Goal: Transaction & Acquisition: Purchase product/service

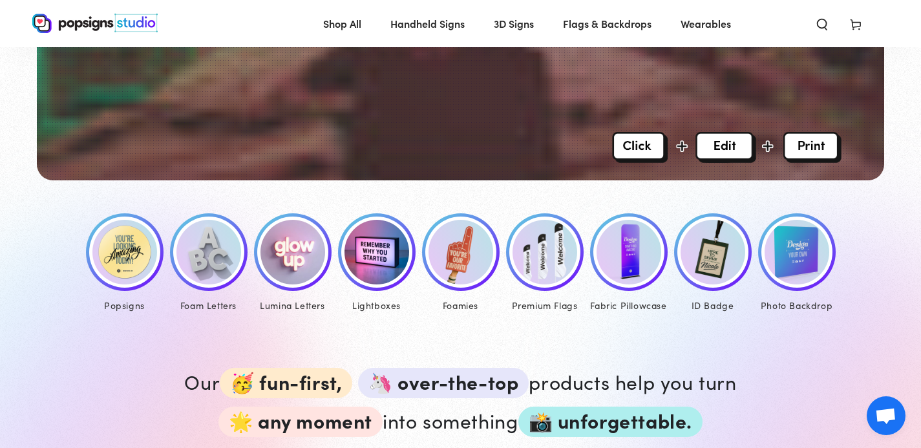
scroll to position [495, 0]
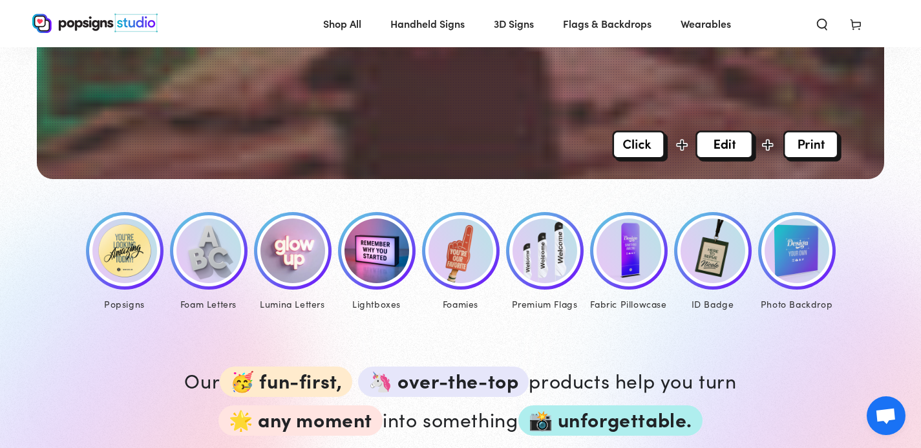
click at [136, 266] on img at bounding box center [124, 250] width 65 height 65
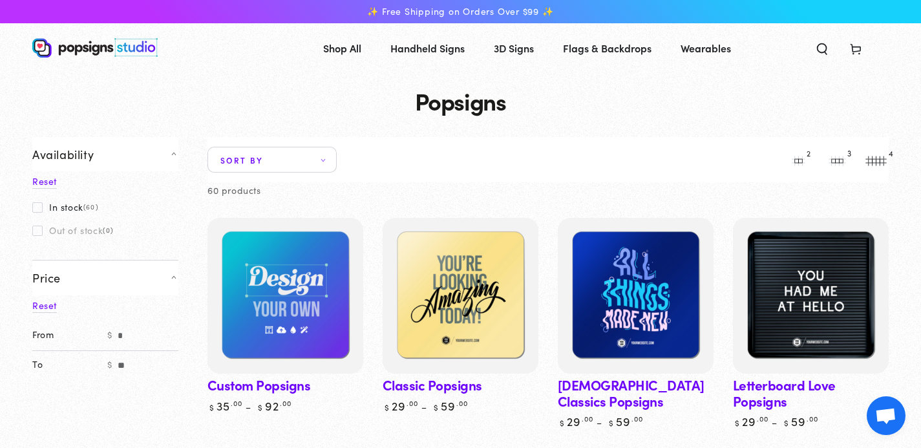
click at [312, 162] on span "Sort by" at bounding box center [271, 160] width 129 height 26
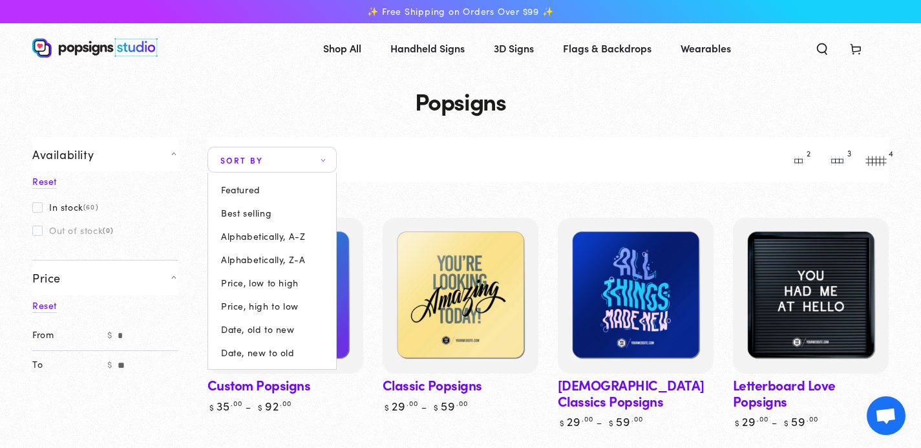
click at [337, 164] on summary "Sort by" at bounding box center [271, 160] width 129 height 26
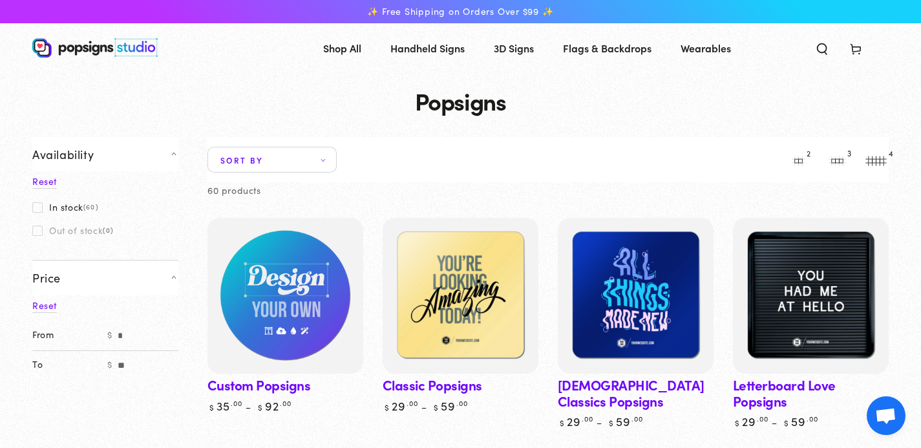
click at [283, 292] on img at bounding box center [285, 296] width 160 height 160
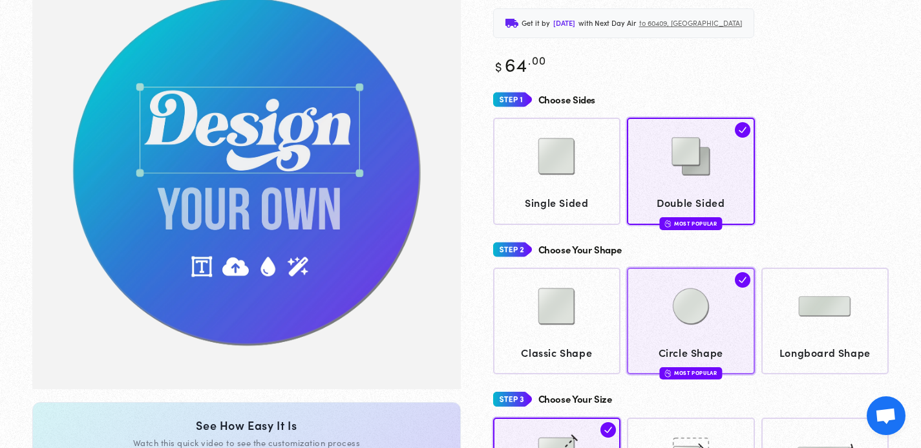
scroll to position [138, 0]
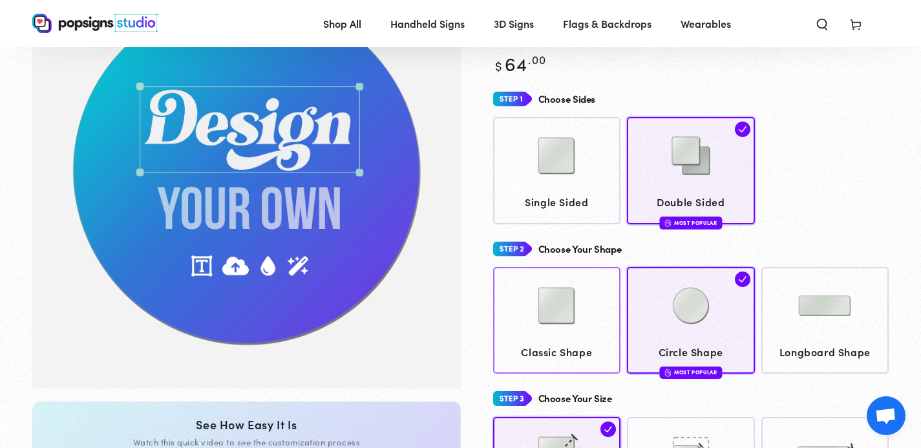
click at [617, 344] on link "Classic Shape" at bounding box center [557, 320] width 128 height 107
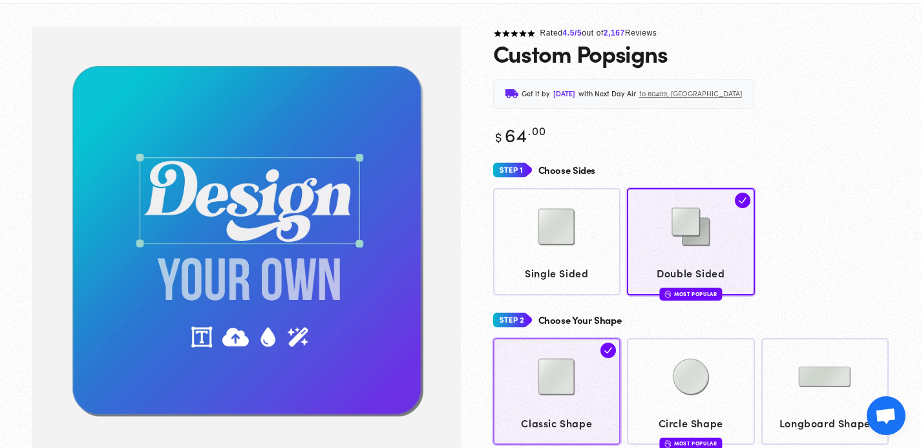
scroll to position [96, 0]
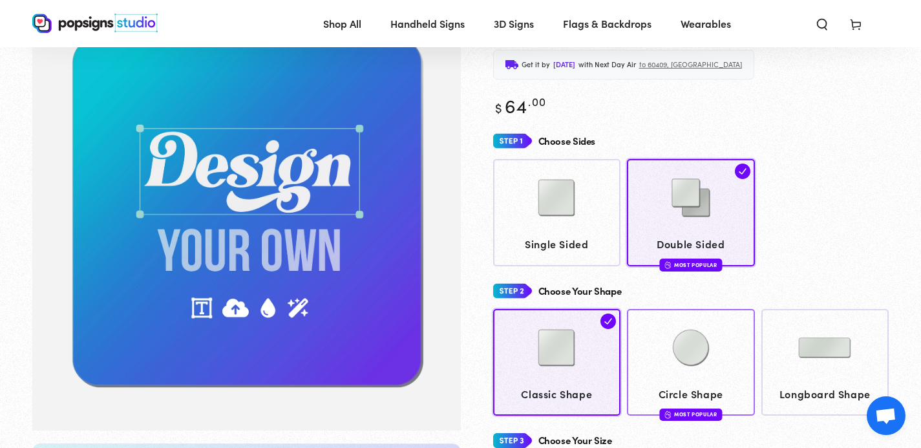
click at [677, 345] on img at bounding box center [691, 347] width 65 height 65
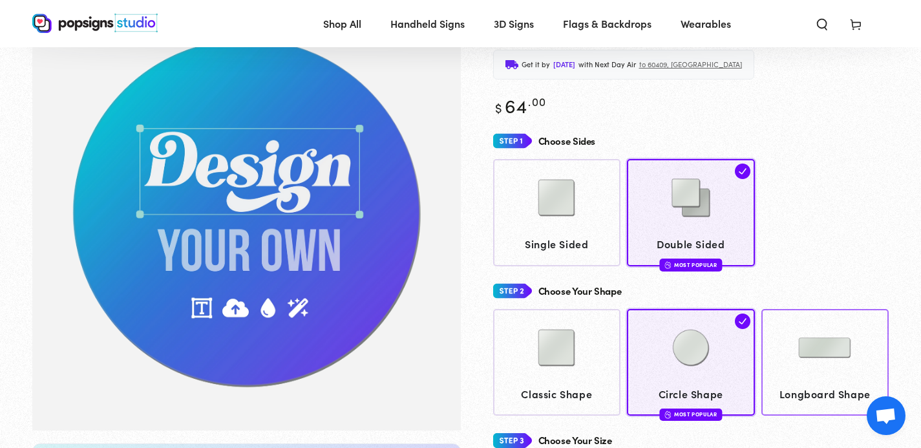
click at [799, 344] on img at bounding box center [824, 347] width 65 height 65
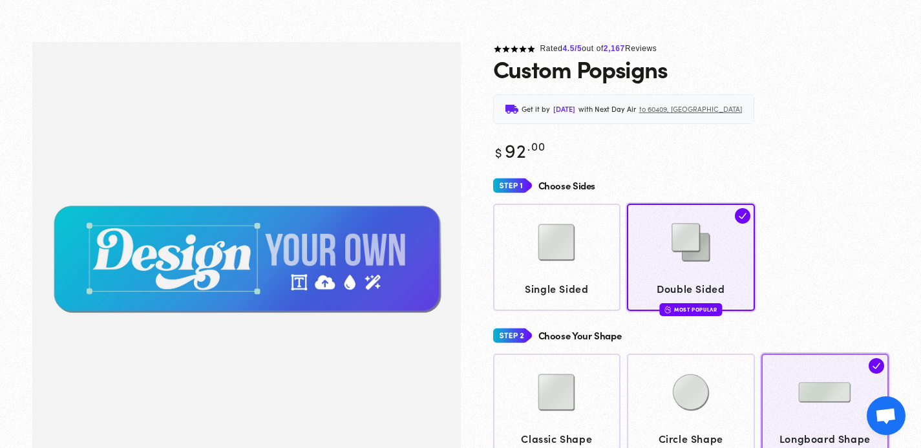
scroll to position [96, 0]
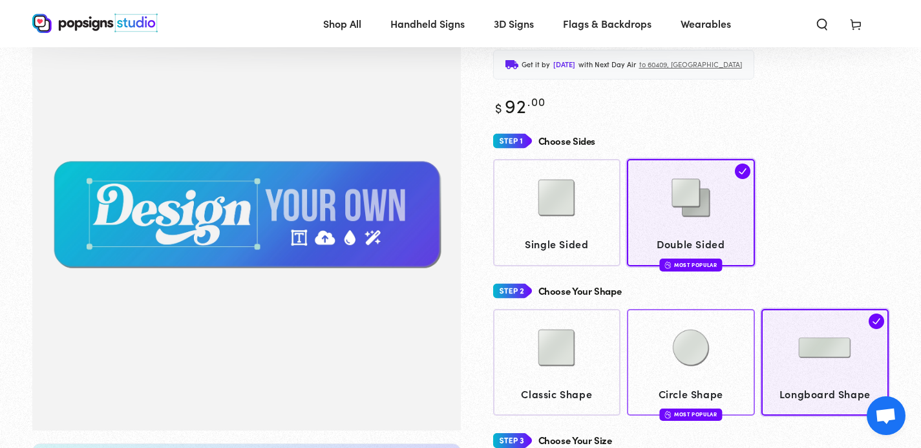
click at [728, 340] on div at bounding box center [691, 349] width 116 height 65
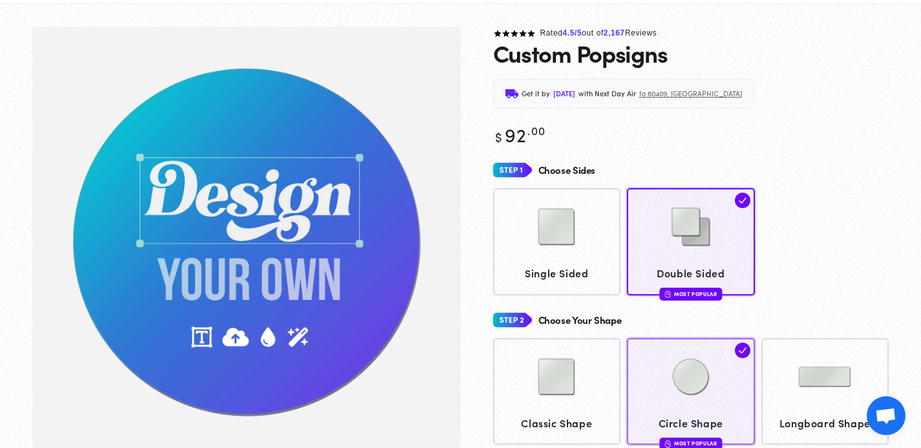
scroll to position [96, 0]
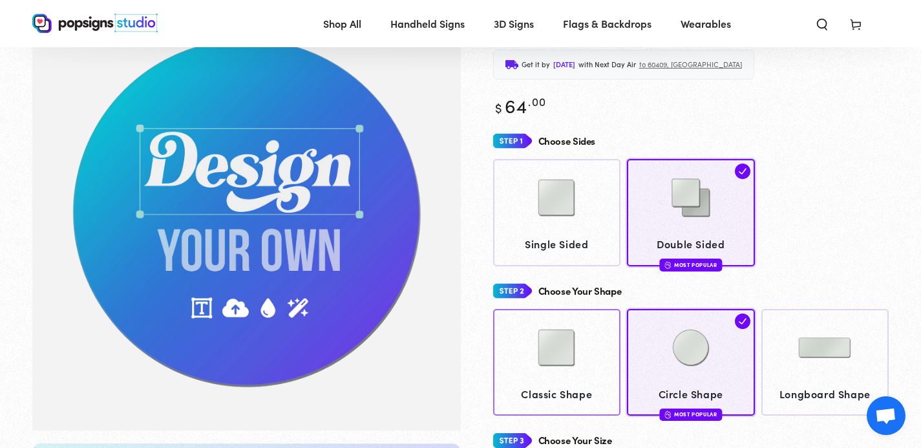
click at [613, 360] on div at bounding box center [557, 349] width 116 height 65
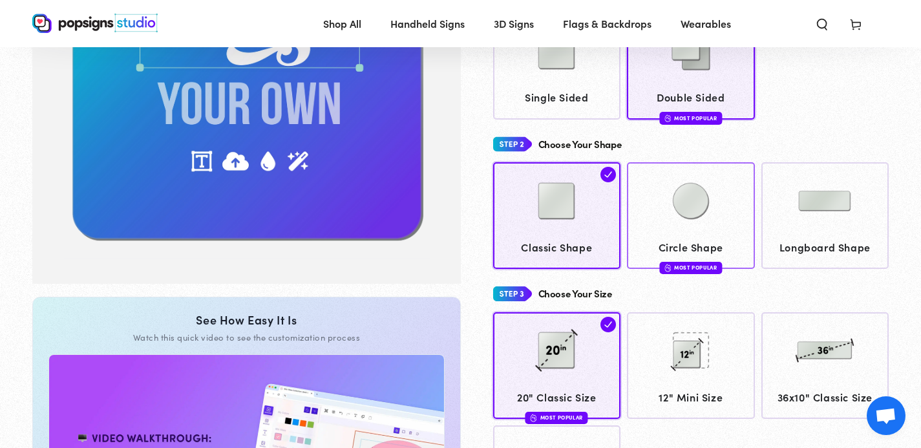
scroll to position [244, 0]
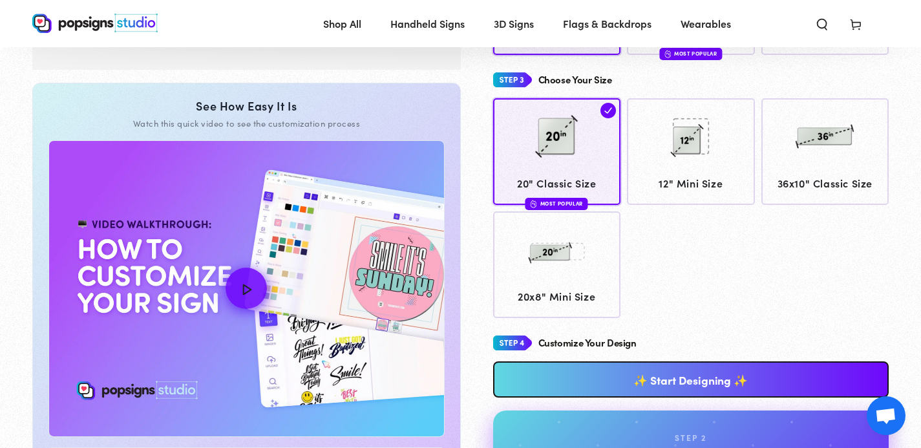
click at [683, 379] on link "✨ Start Designing ✨" at bounding box center [691, 379] width 396 height 36
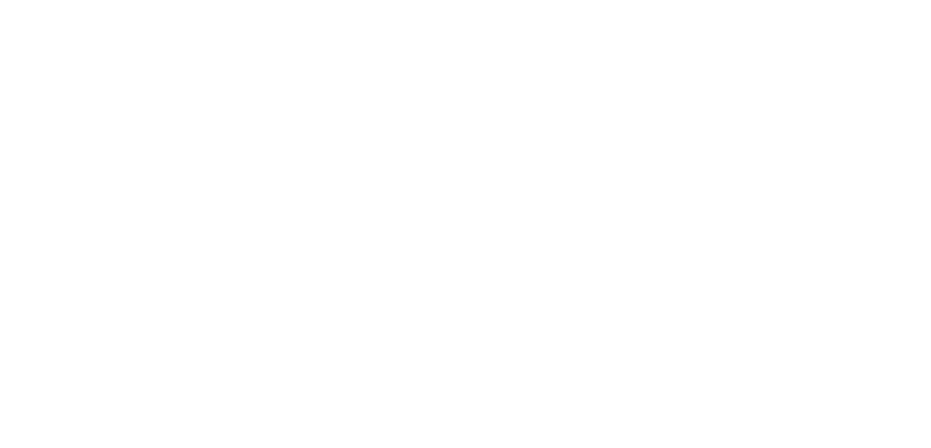
scroll to position [0, 0]
type textarea "An ancient tree with a door leading to a magical world"
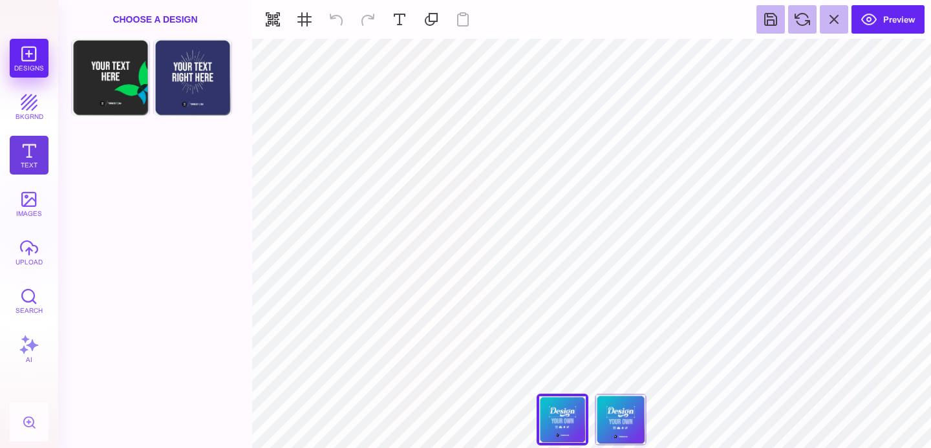
click at [20, 156] on button "Text" at bounding box center [29, 155] width 39 height 39
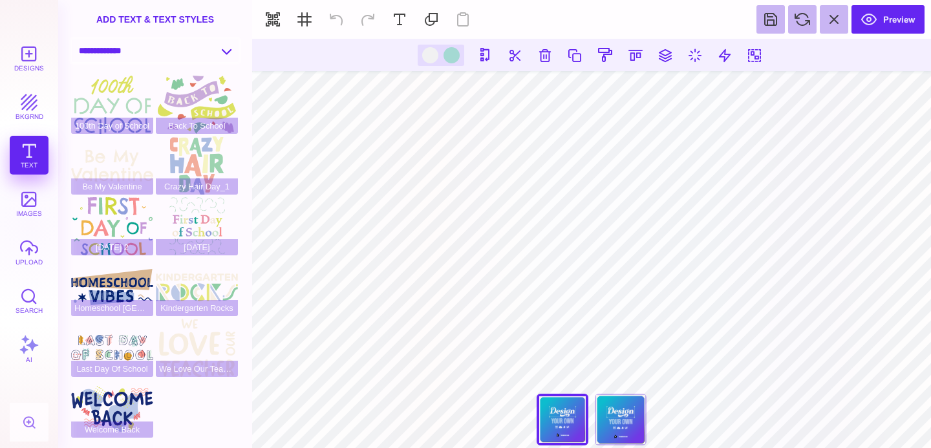
click at [218, 52] on select "**********" at bounding box center [155, 50] width 167 height 23
click at [397, 20] on button at bounding box center [399, 19] width 28 height 28
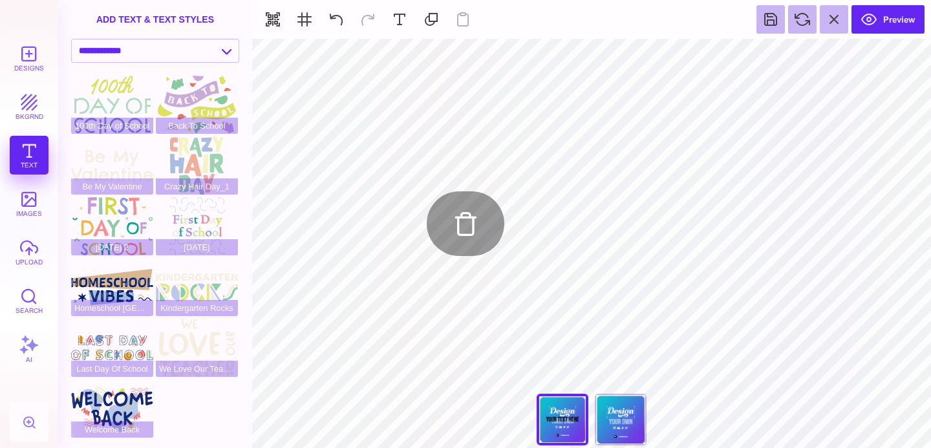
type input "#E7F3F59E"
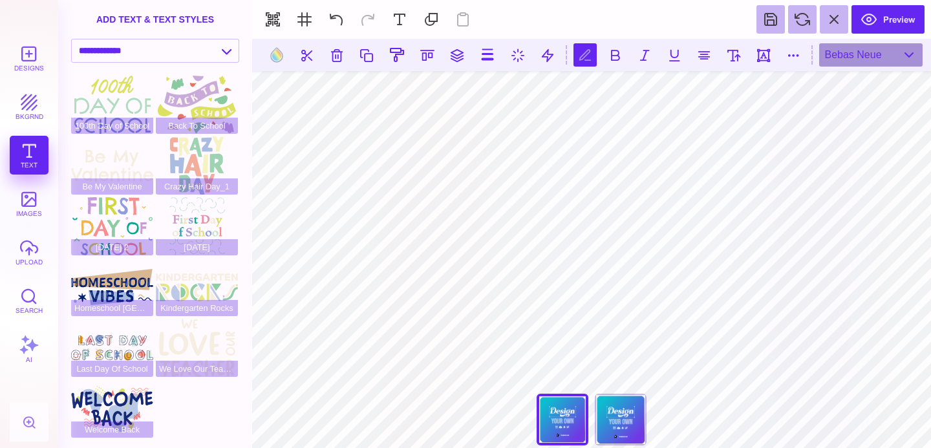
type textarea "*"
type textarea "*****"
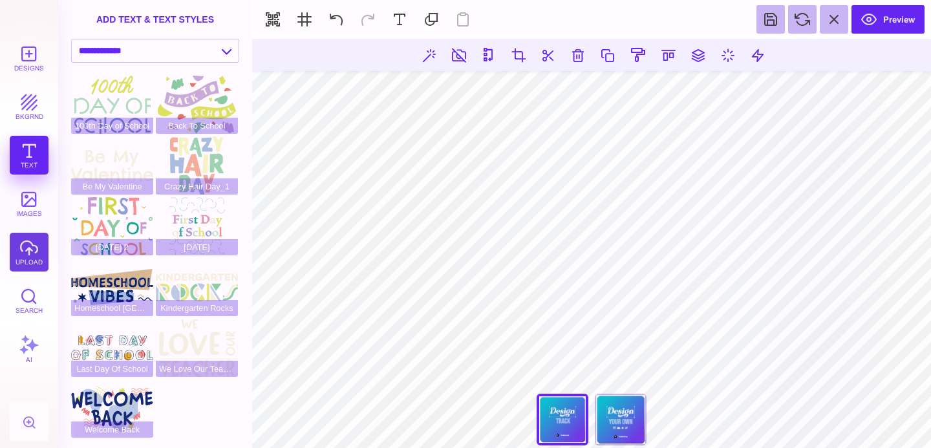
click at [25, 256] on button "upload" at bounding box center [29, 252] width 39 height 39
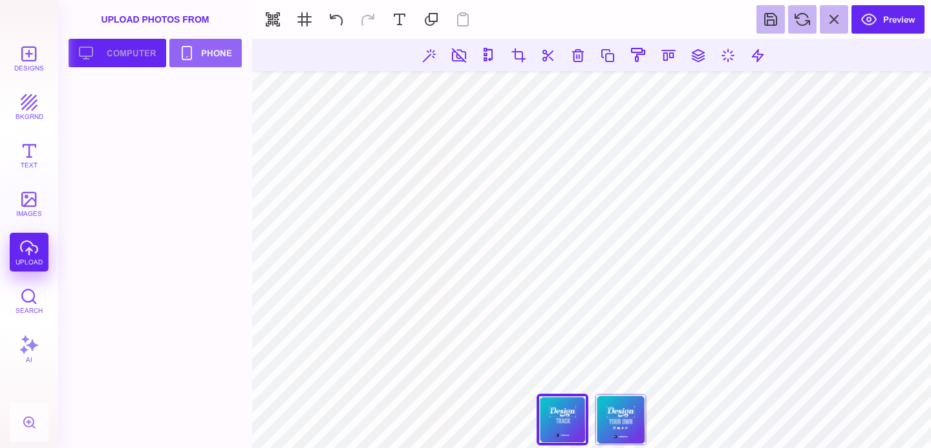
click at [117, 51] on button "Upload your artwork Computer" at bounding box center [118, 53] width 98 height 28
click at [113, 104] on div at bounding box center [112, 109] width 82 height 58
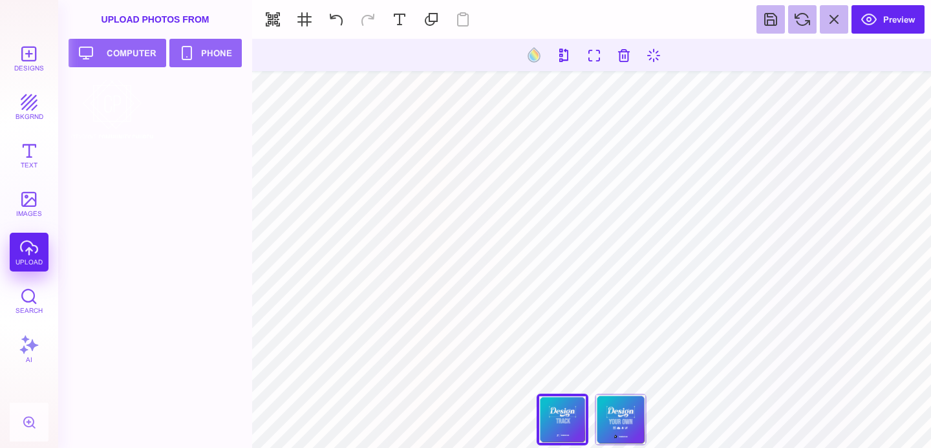
type input "#E7F3F5"
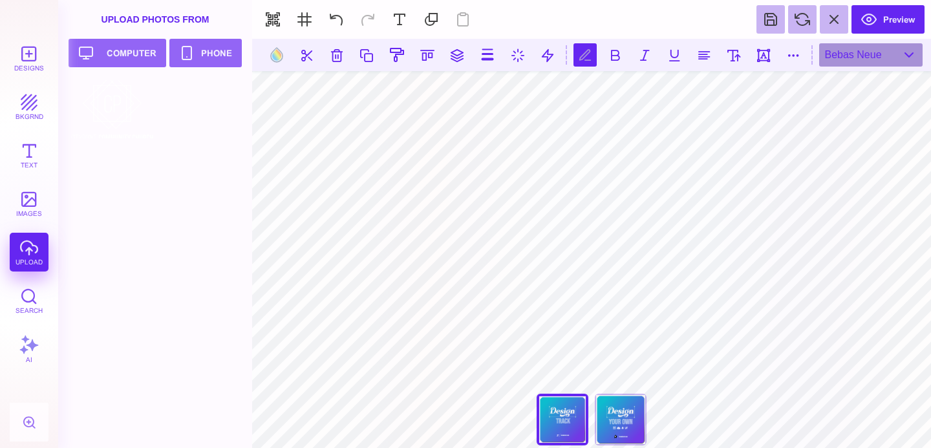
scroll to position [0, 1]
type textarea "*"
type textarea "**********"
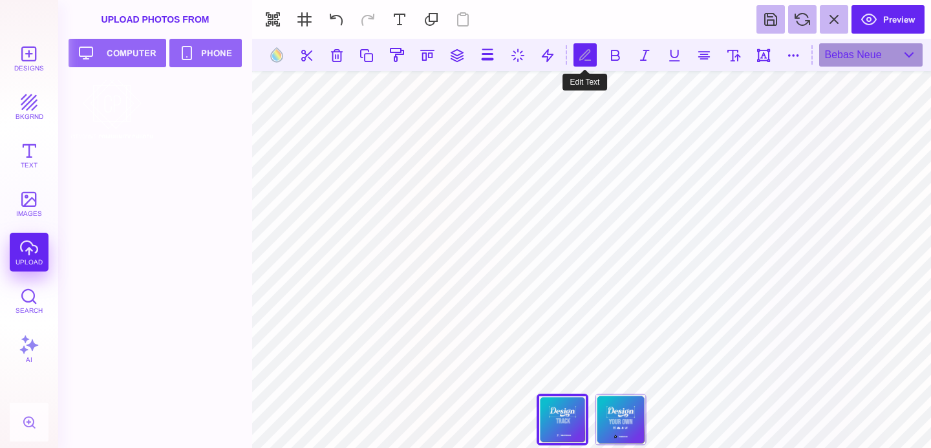
click at [590, 50] on button at bounding box center [584, 54] width 23 height 23
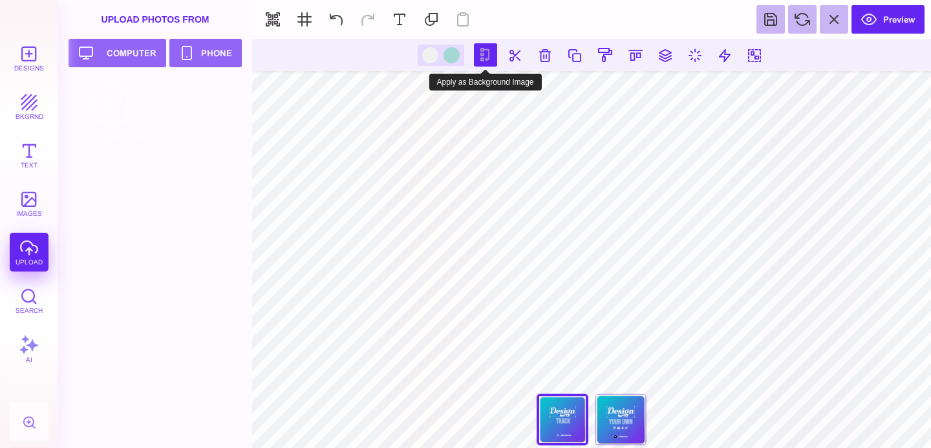
click at [483, 58] on button at bounding box center [485, 54] width 23 height 23
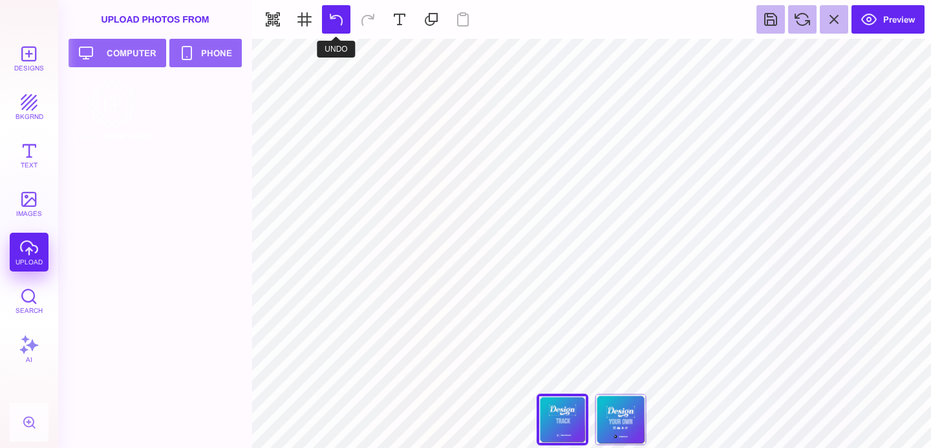
type input "#E7F3F59E"
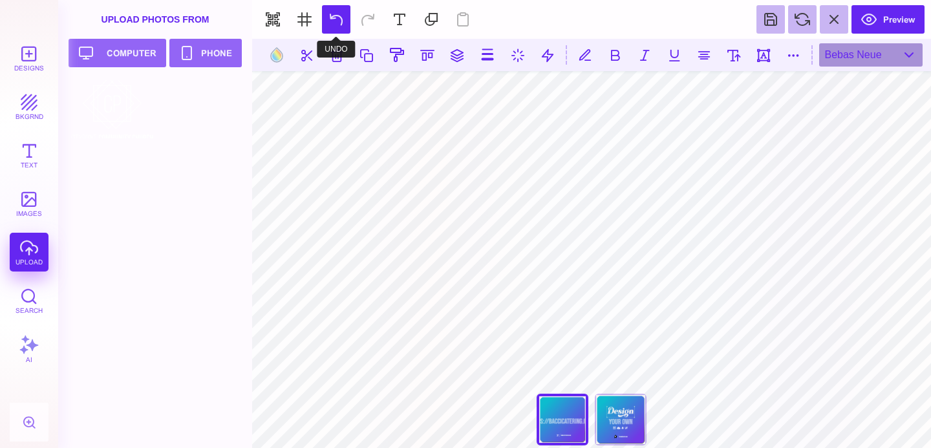
click at [337, 17] on button at bounding box center [336, 19] width 28 height 28
click at [366, 20] on button at bounding box center [368, 19] width 28 height 28
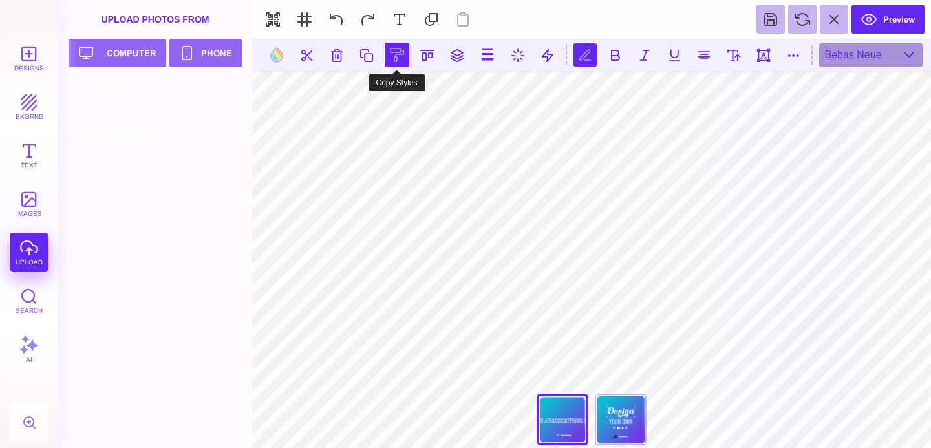
scroll to position [0, 1]
type textarea "*****"
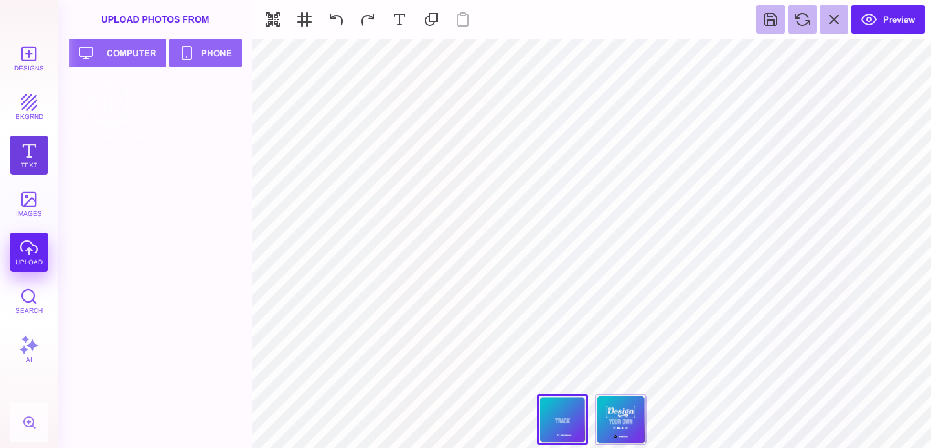
click at [34, 149] on button "Text" at bounding box center [29, 155] width 39 height 39
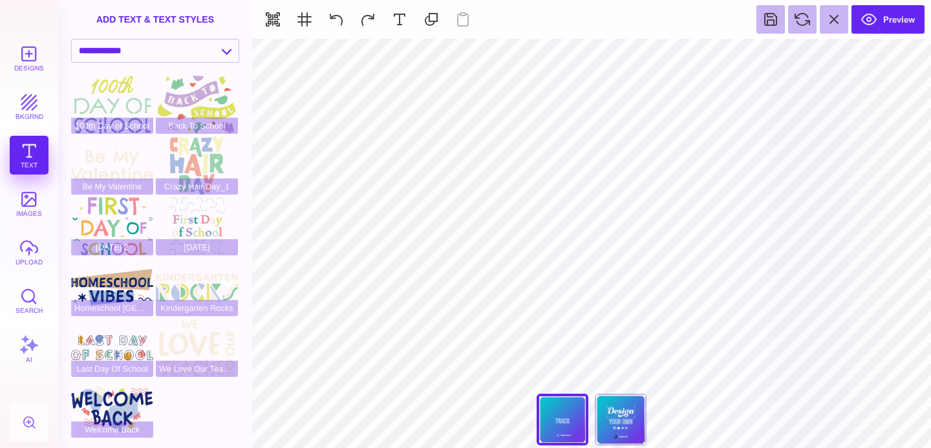
click at [27, 152] on div "Designs bkgrnd Text images upload Search AI" at bounding box center [29, 243] width 58 height 409
click at [30, 151] on div "Designs bkgrnd Text images upload Search AI" at bounding box center [29, 243] width 58 height 409
click at [34, 151] on div "Designs bkgrnd Text images upload Search AI" at bounding box center [29, 243] width 58 height 409
click at [174, 20] on div "add text & text styles" at bounding box center [155, 19] width 194 height 39
click at [149, 21] on div "add text & text styles" at bounding box center [155, 19] width 194 height 39
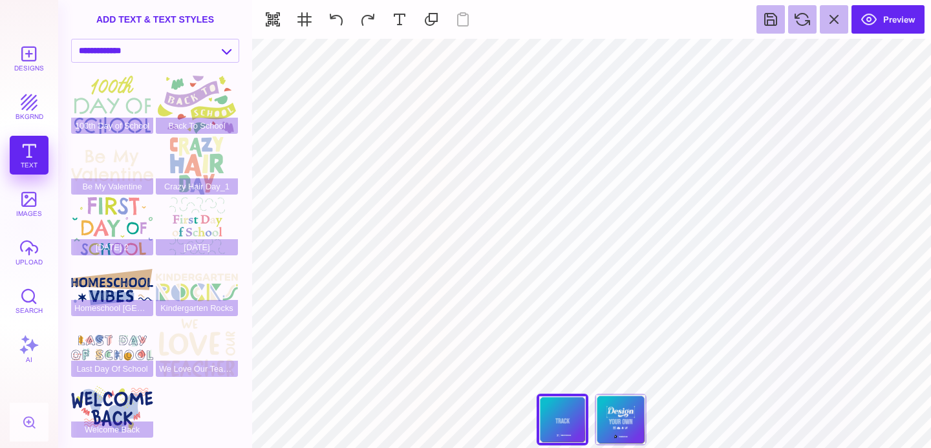
click at [142, 17] on div "add text & text styles" at bounding box center [155, 19] width 194 height 39
click at [121, 406] on div "Welcome Back" at bounding box center [112, 408] width 82 height 58
type input "#BAC8E7"
click at [233, 50] on select "**********" at bounding box center [155, 50] width 167 height 23
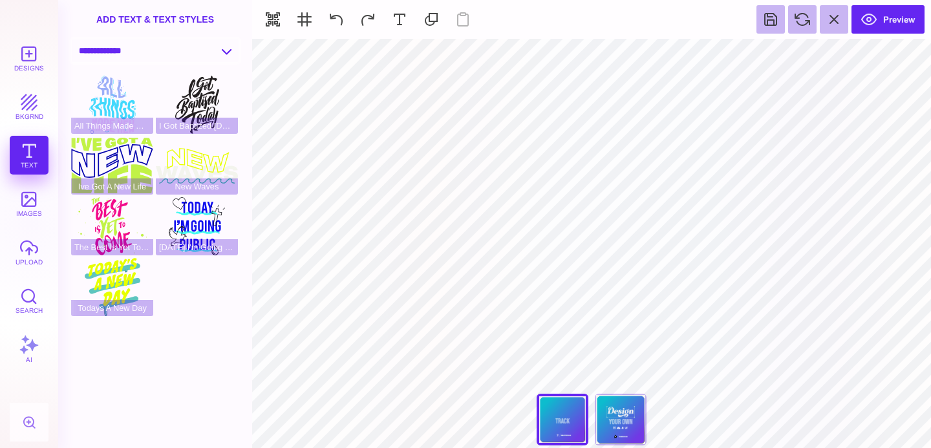
click at [224, 51] on select "**********" at bounding box center [155, 50] width 167 height 23
select select "**********"
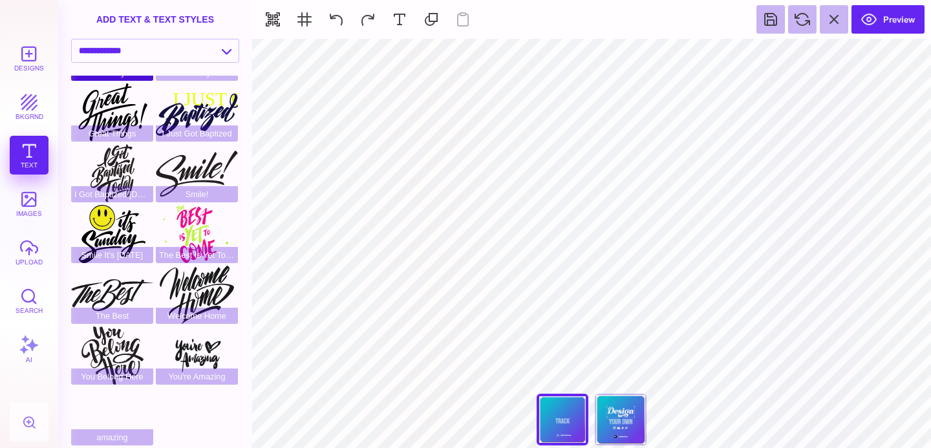
scroll to position [176, 0]
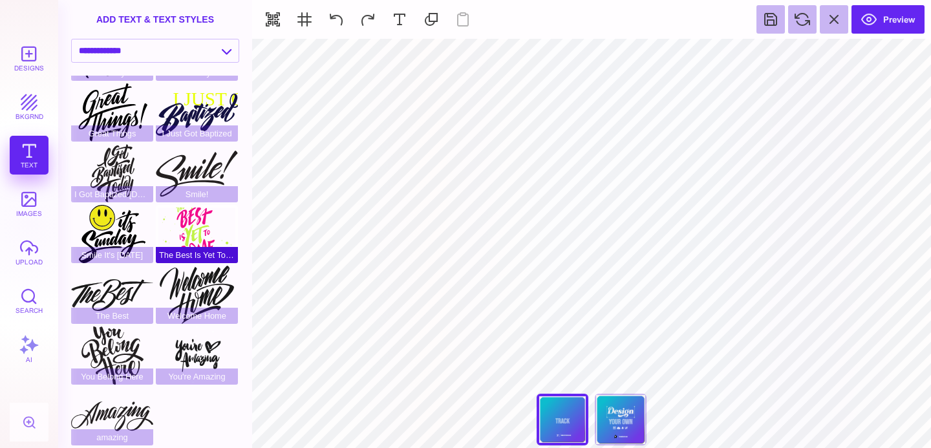
click at [192, 259] on span "The Best Is Yet To Come" at bounding box center [197, 255] width 82 height 16
click at [196, 288] on div "Welcome Home" at bounding box center [197, 295] width 82 height 58
type input "#191919"
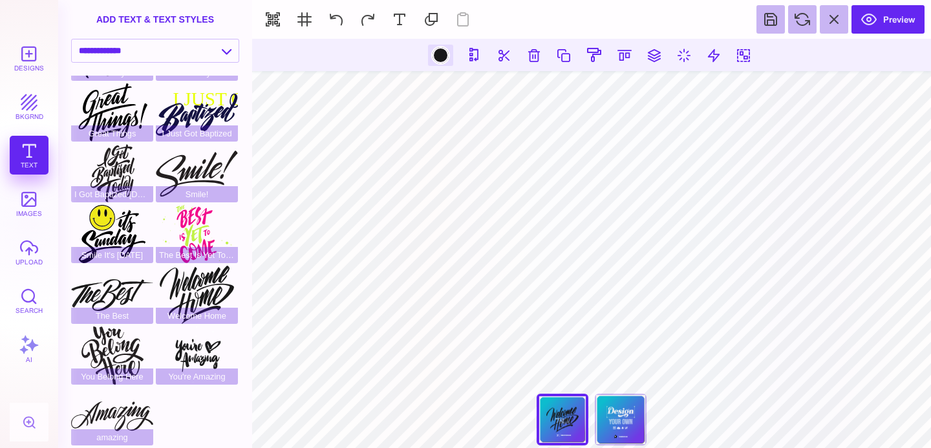
click at [438, 55] on div at bounding box center [440, 55] width 16 height 16
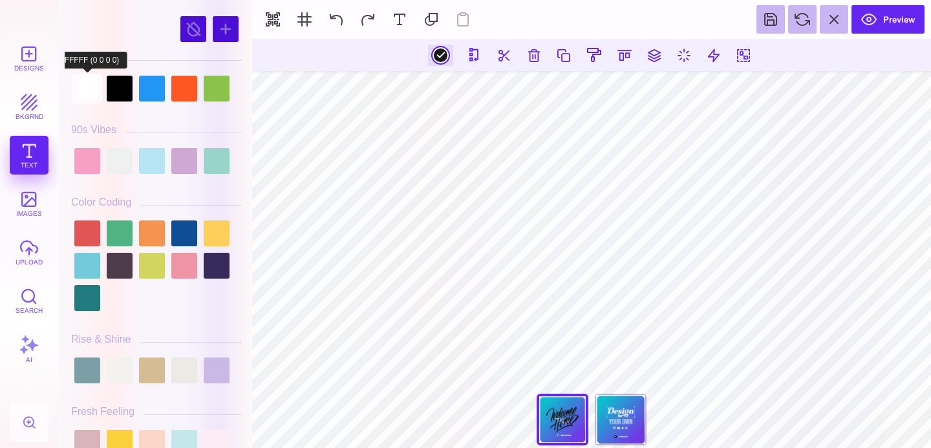
click at [82, 92] on div at bounding box center [87, 89] width 26 height 26
type input "#FFFFFF"
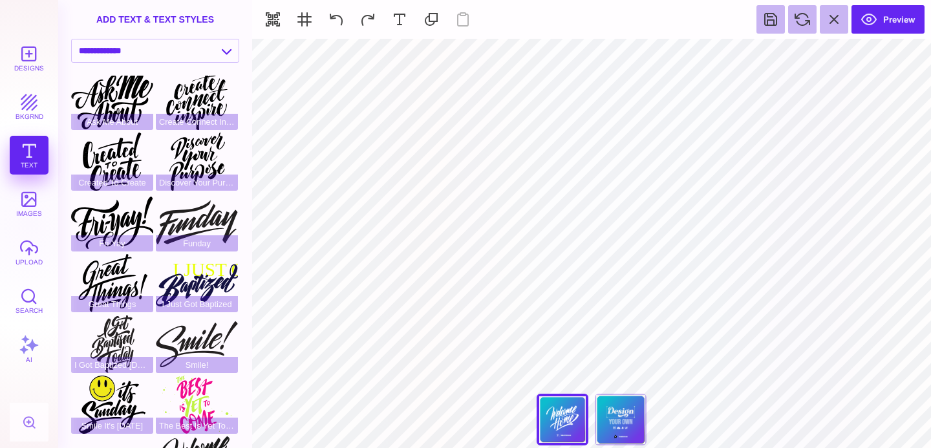
scroll to position [0, 0]
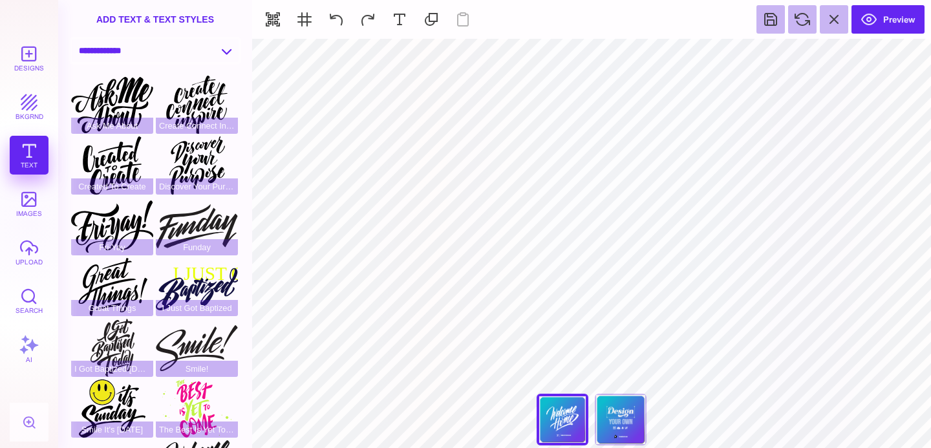
click at [226, 49] on select "**********" at bounding box center [155, 50] width 167 height 23
select select "**********"
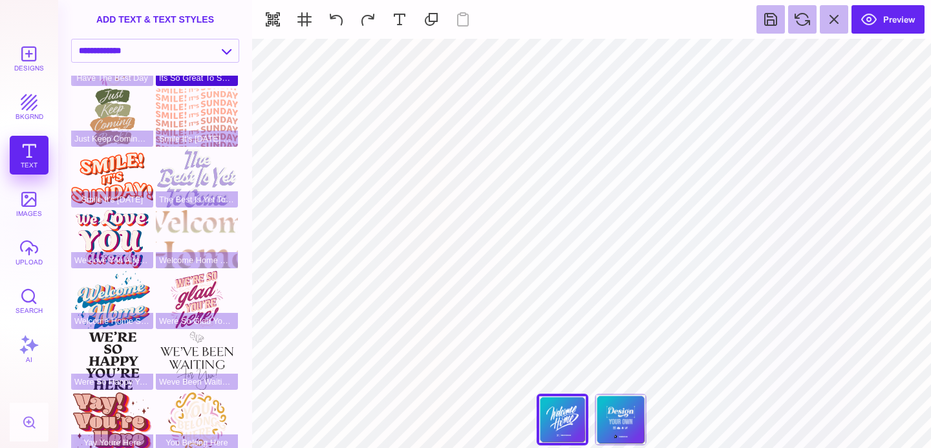
scroll to position [109, 0]
click at [197, 219] on div "Welcome Home Gradient" at bounding box center [197, 238] width 82 height 58
click at [112, 298] on div "Welcome Home Stars" at bounding box center [112, 299] width 82 height 58
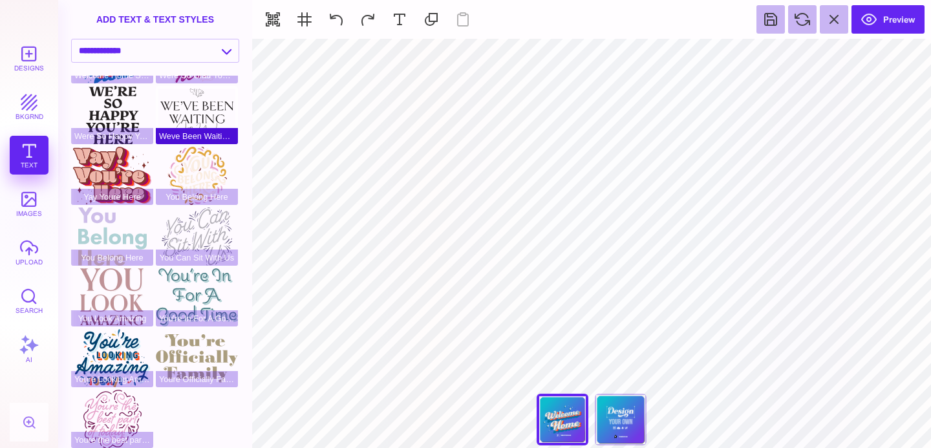
scroll to position [358, 0]
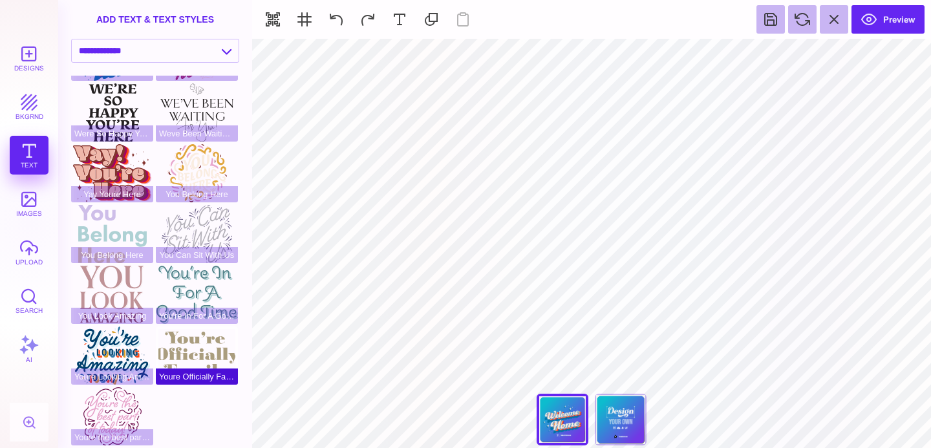
click at [200, 347] on div "Youre Officially Family" at bounding box center [197, 355] width 82 height 58
type input "#0075A9"
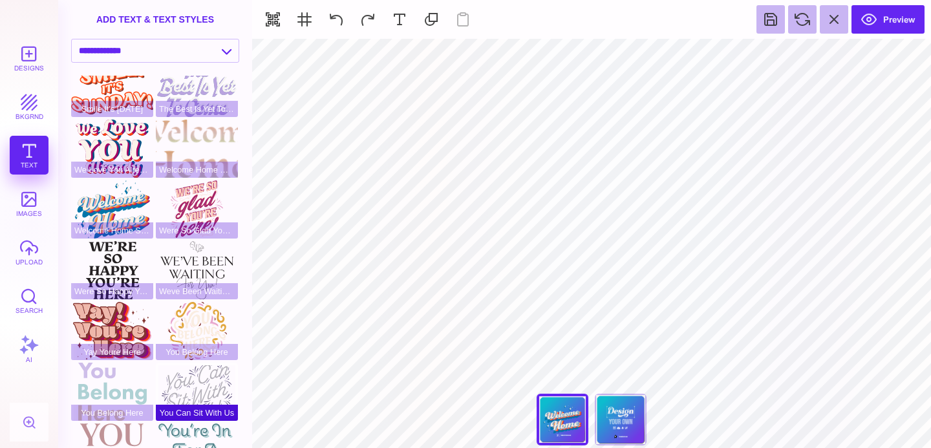
scroll to position [0, 0]
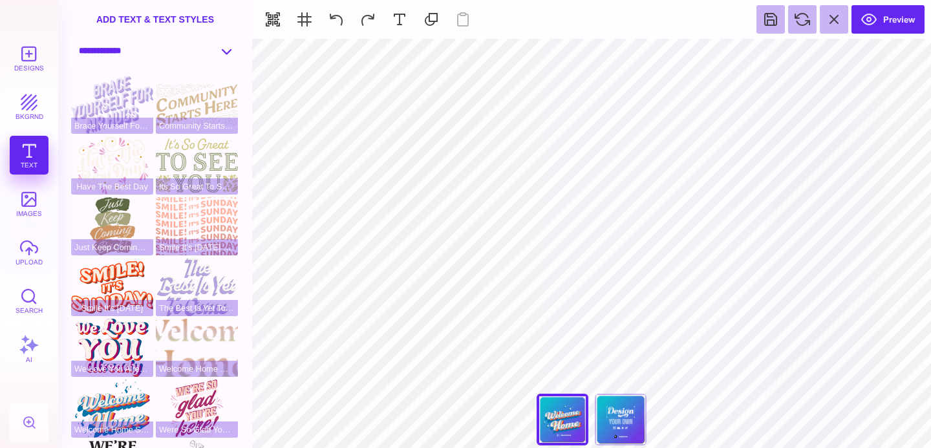
click at [217, 50] on select "**********" at bounding box center [155, 50] width 167 height 23
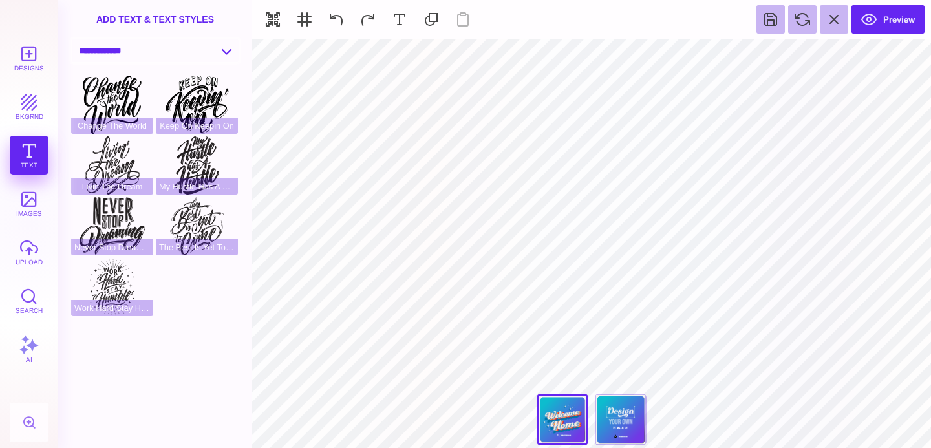
click at [218, 48] on select "**********" at bounding box center [155, 50] width 167 height 23
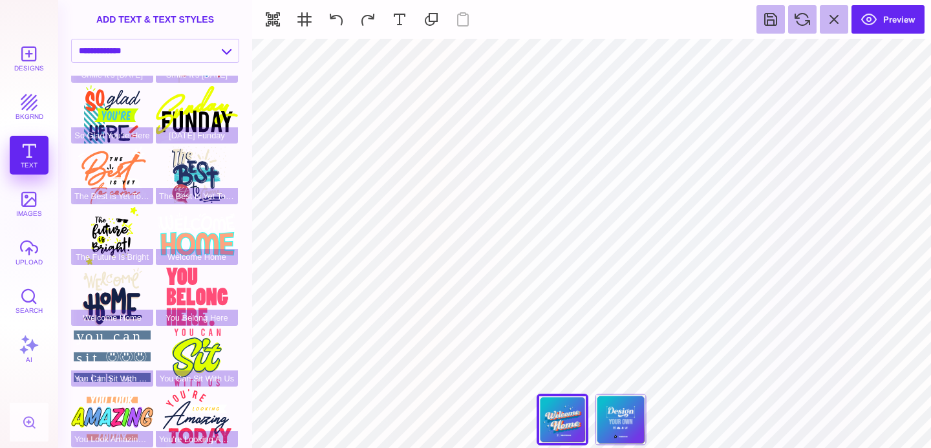
scroll to position [297, 0]
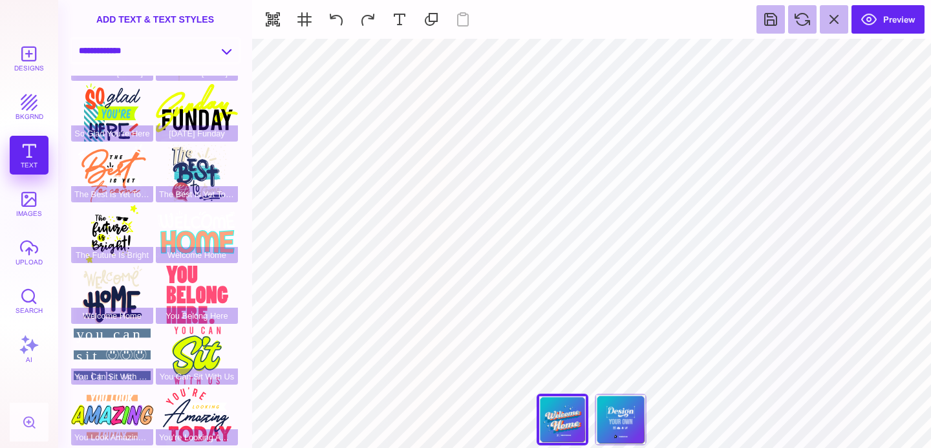
click at [187, 52] on select "**********" at bounding box center [155, 50] width 167 height 23
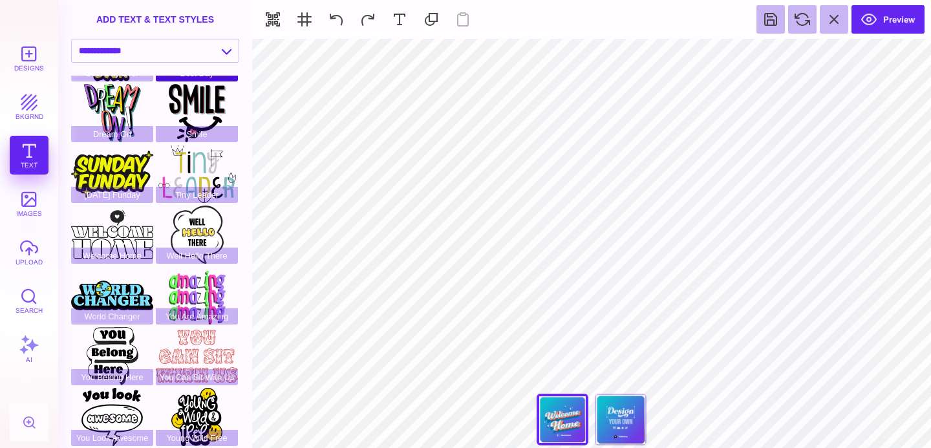
scroll to position [54, 0]
click at [221, 47] on select "**********" at bounding box center [155, 50] width 167 height 23
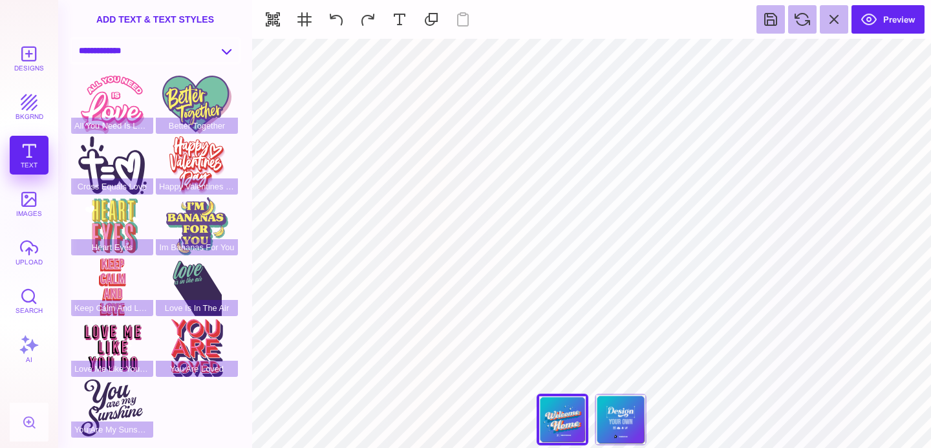
click at [231, 45] on select "**********" at bounding box center [155, 50] width 167 height 23
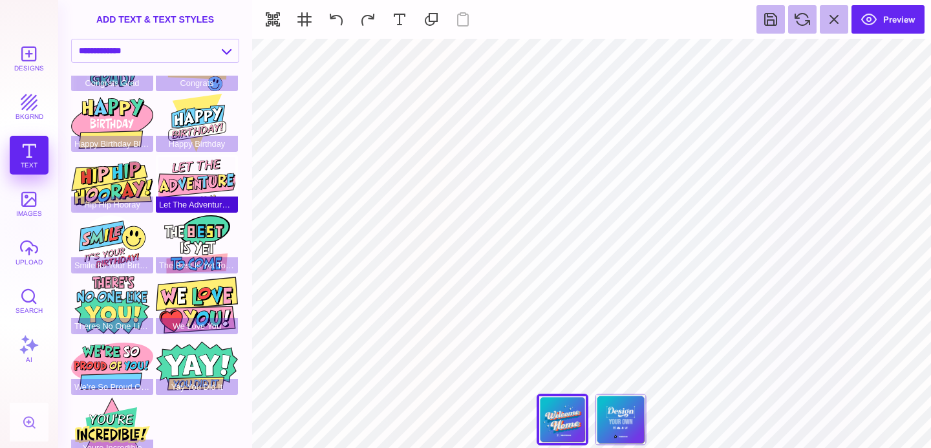
scroll to position [54, 0]
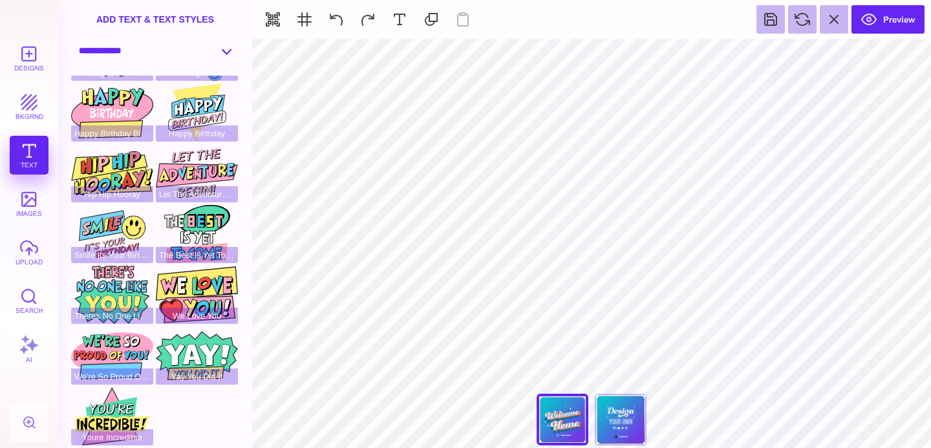
click at [213, 50] on select "**********" at bounding box center [155, 50] width 167 height 23
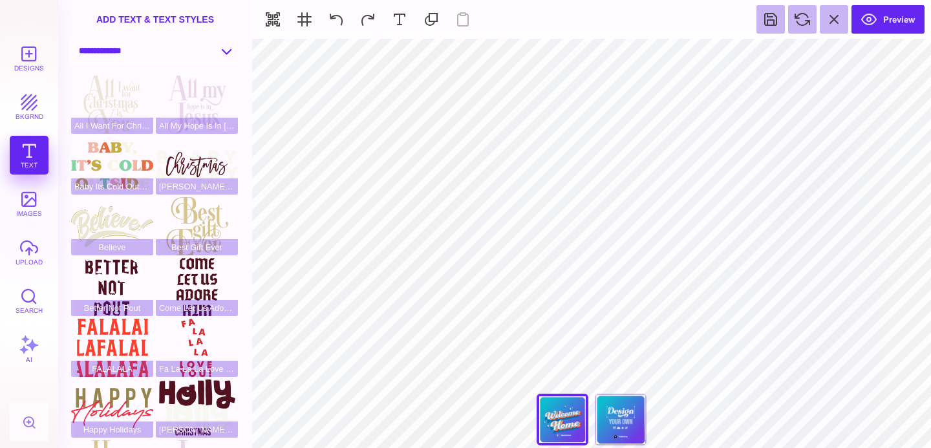
click at [229, 54] on select "**********" at bounding box center [155, 50] width 167 height 23
click at [231, 56] on select "**********" at bounding box center [155, 50] width 167 height 23
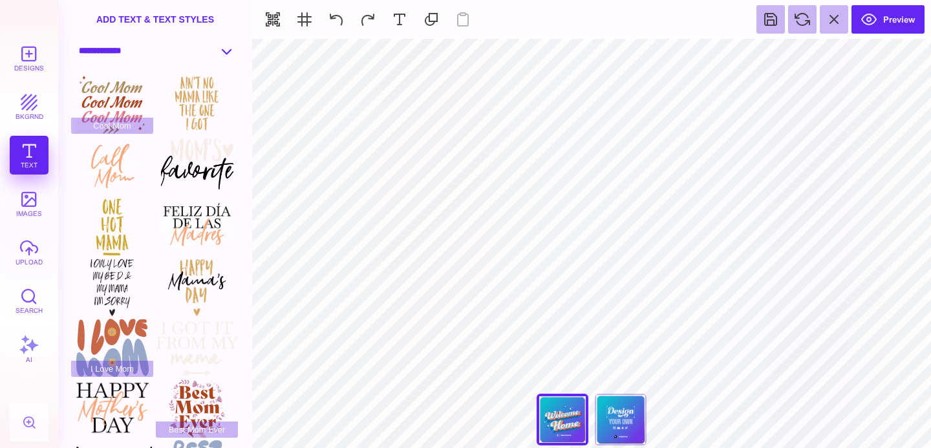
click at [229, 54] on select "**********" at bounding box center [155, 50] width 167 height 23
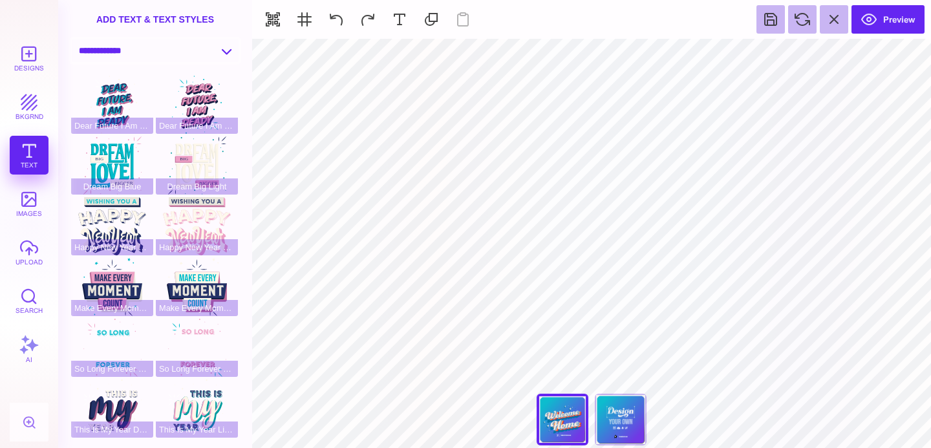
click at [187, 51] on select "**********" at bounding box center [155, 50] width 167 height 23
select select "**********"
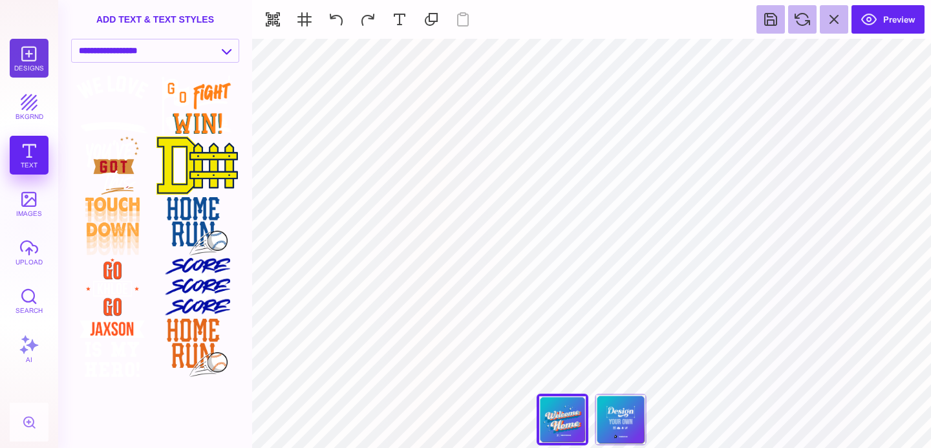
click at [38, 48] on button "Designs" at bounding box center [29, 58] width 39 height 39
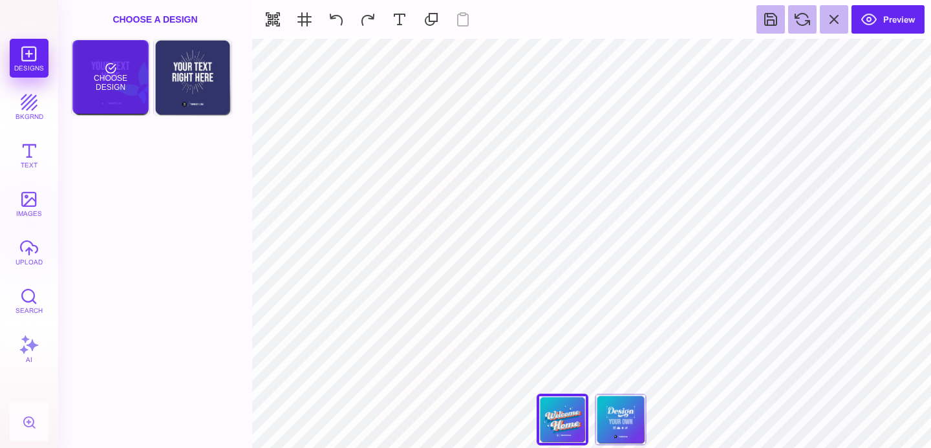
click at [130, 85] on div "Choose Design" at bounding box center [110, 77] width 76 height 74
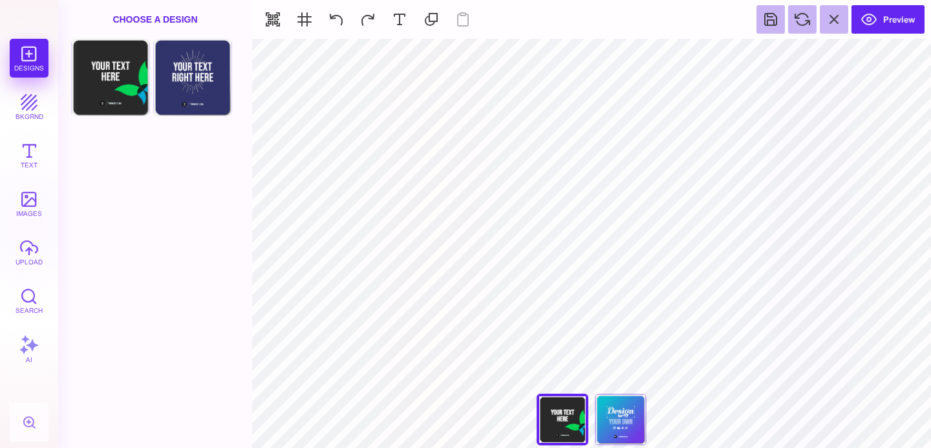
type input "#FFFFFF"
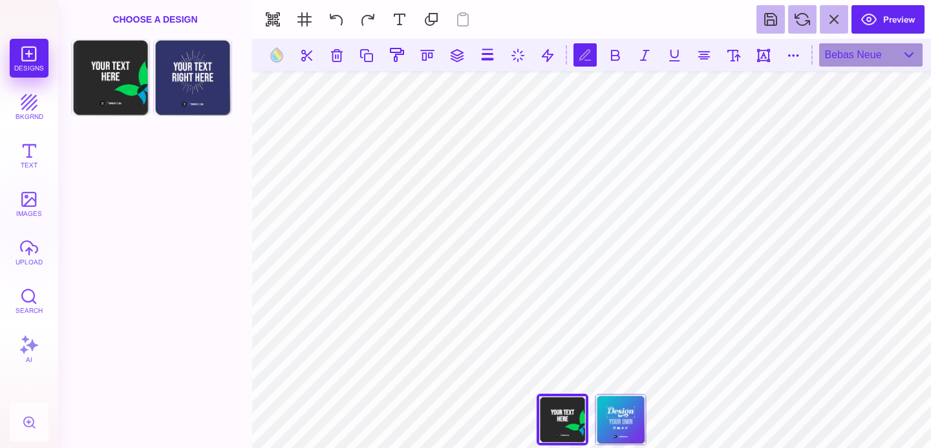
scroll to position [0, 1]
type textarea "*"
type textarea "****** *****"
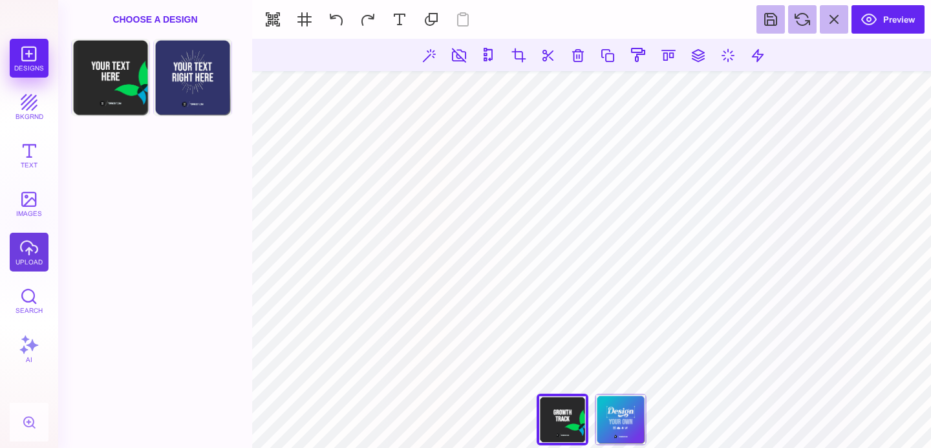
click at [22, 257] on button "upload" at bounding box center [29, 252] width 39 height 39
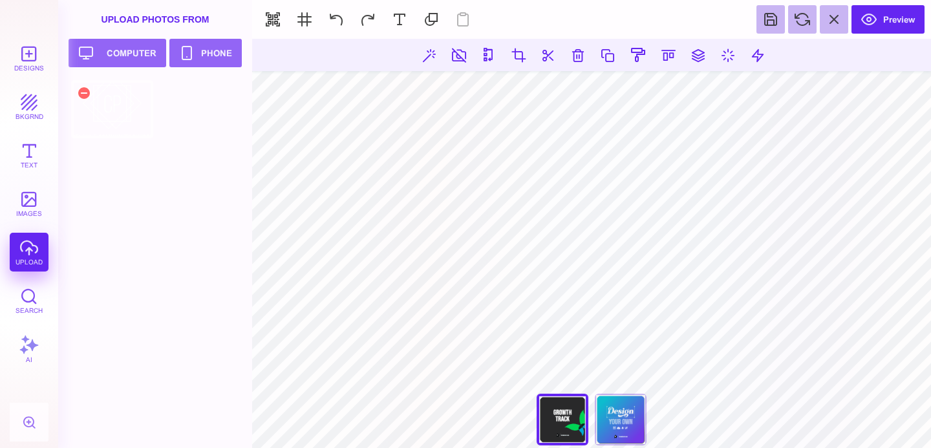
click at [112, 89] on div at bounding box center [112, 109] width 82 height 58
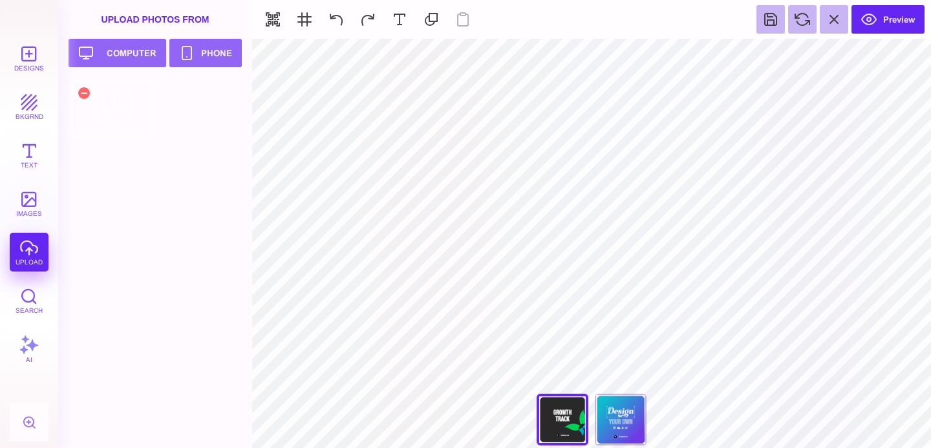
type input "#000000"
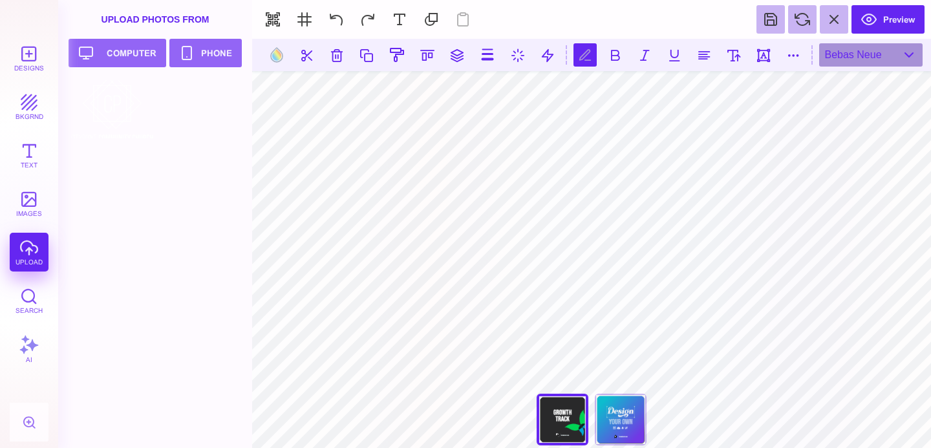
scroll to position [0, 3]
type textarea "**********"
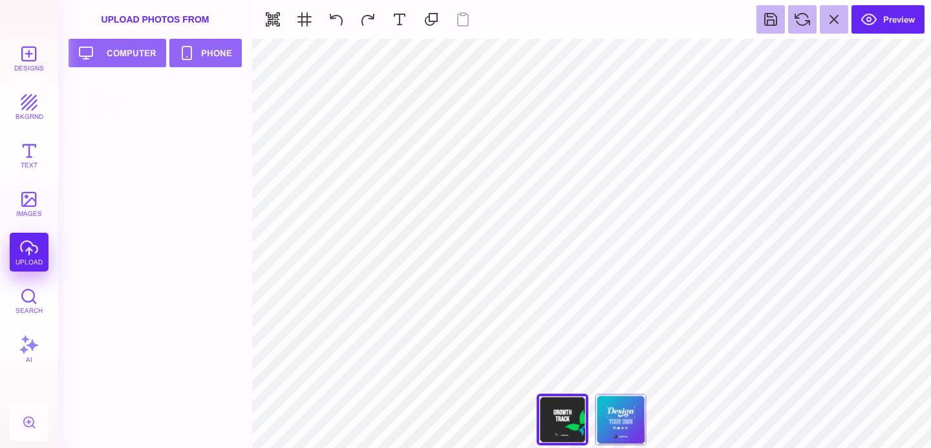
type input "#E7F3F5"
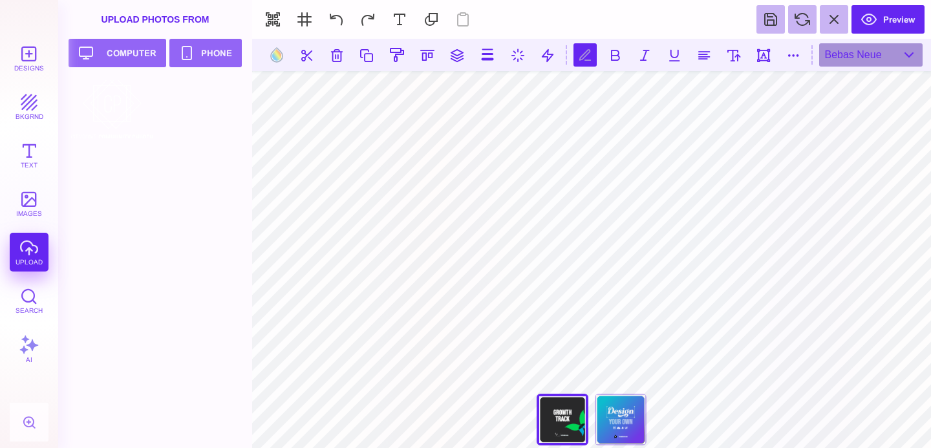
scroll to position [0, 3]
click at [736, 56] on button at bounding box center [733, 54] width 23 height 23
type input "**"
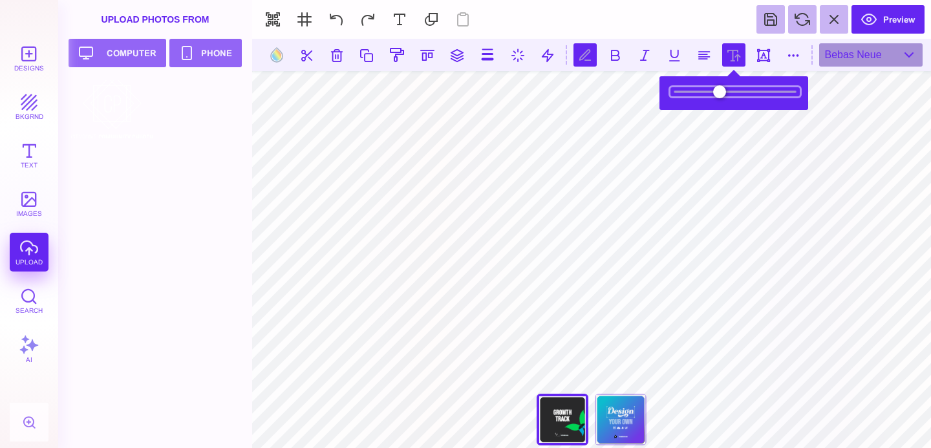
type input "****"
click at [721, 90] on input "range" at bounding box center [734, 91] width 129 height 9
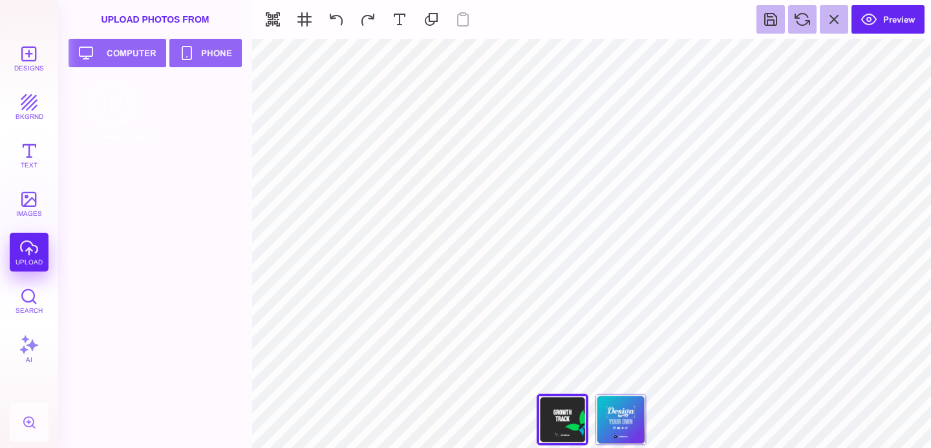
type input "#FFFFFF"
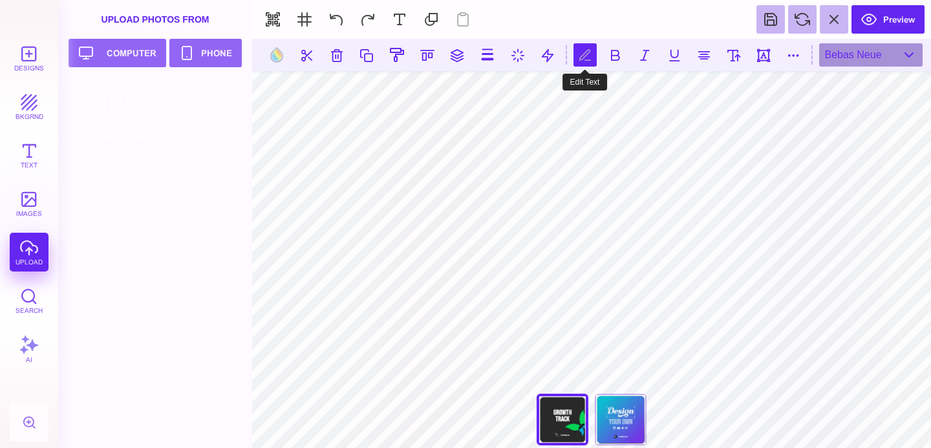
click at [585, 53] on button at bounding box center [584, 54] width 23 height 23
click at [791, 56] on button at bounding box center [792, 54] width 23 height 23
type input "*"
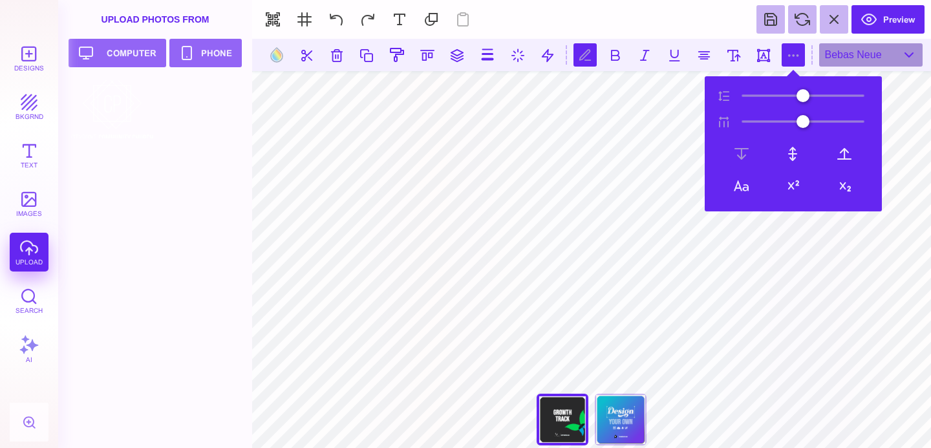
click at [791, 56] on button at bounding box center [792, 54] width 23 height 23
click at [794, 56] on button at bounding box center [792, 54] width 23 height 23
click at [646, 57] on button at bounding box center [644, 54] width 23 height 23
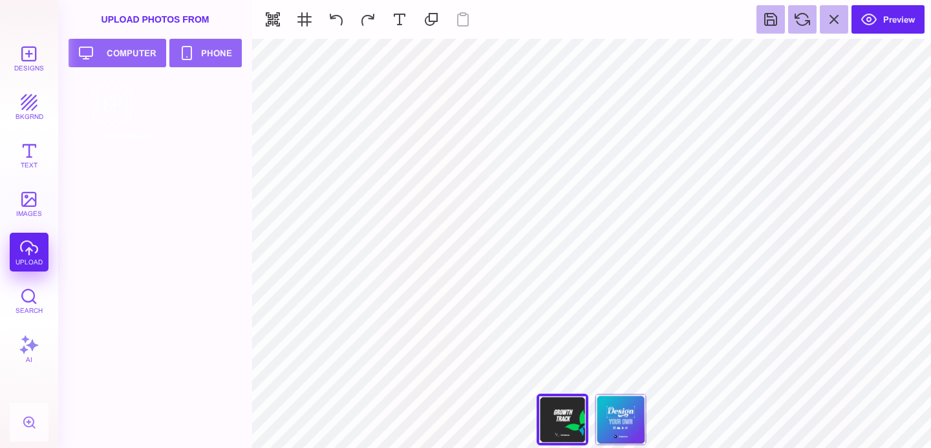
type input "#29292A"
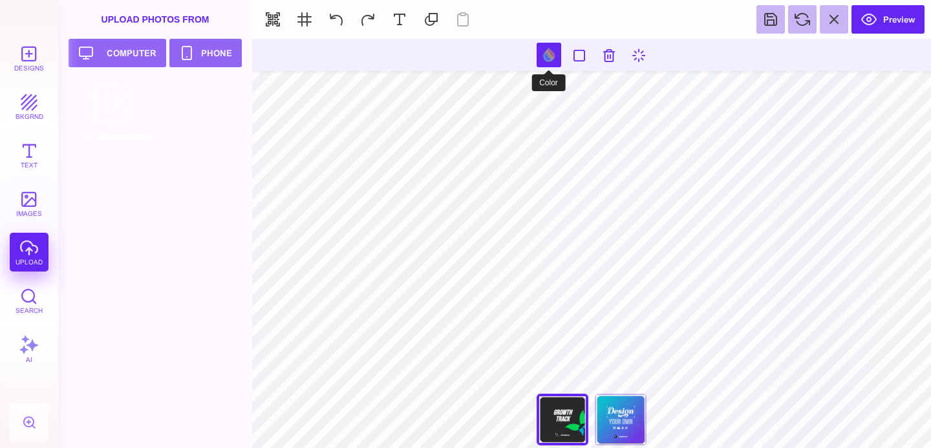
click at [553, 54] on button at bounding box center [548, 55] width 25 height 25
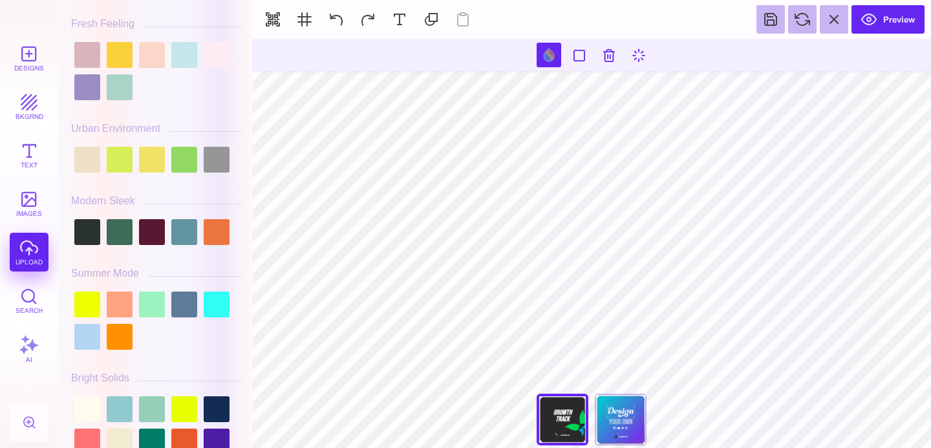
scroll to position [388, 0]
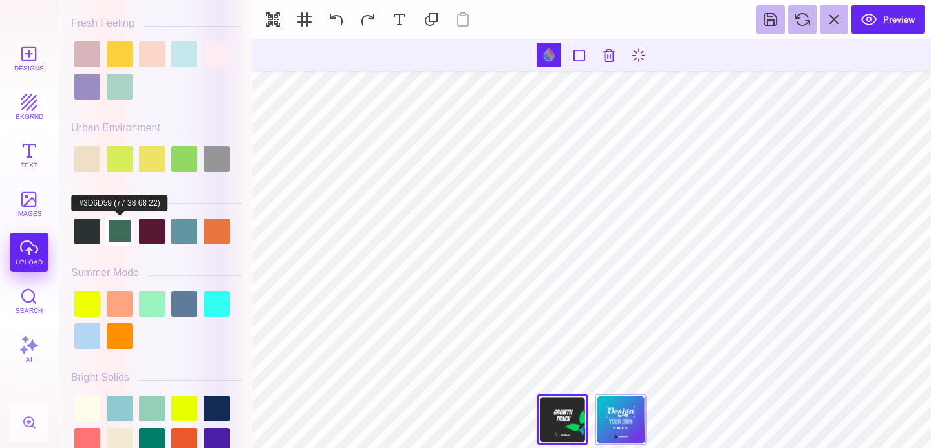
click at [119, 234] on div at bounding box center [120, 231] width 26 height 26
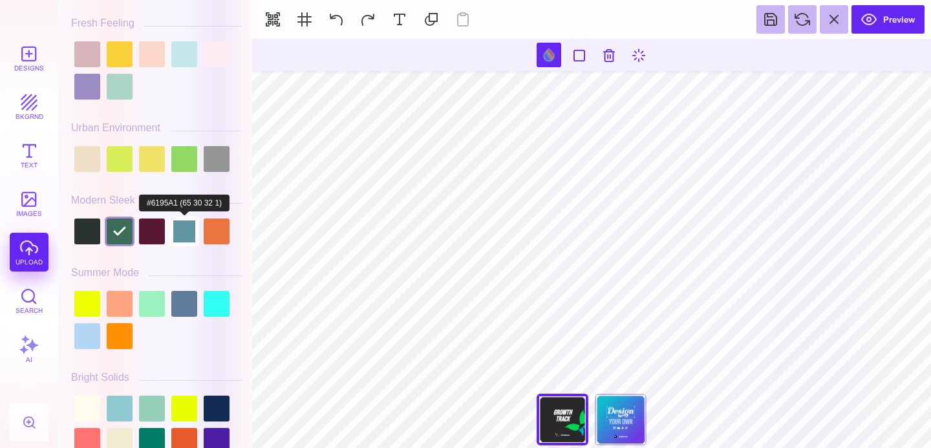
click at [186, 242] on div at bounding box center [184, 231] width 26 height 26
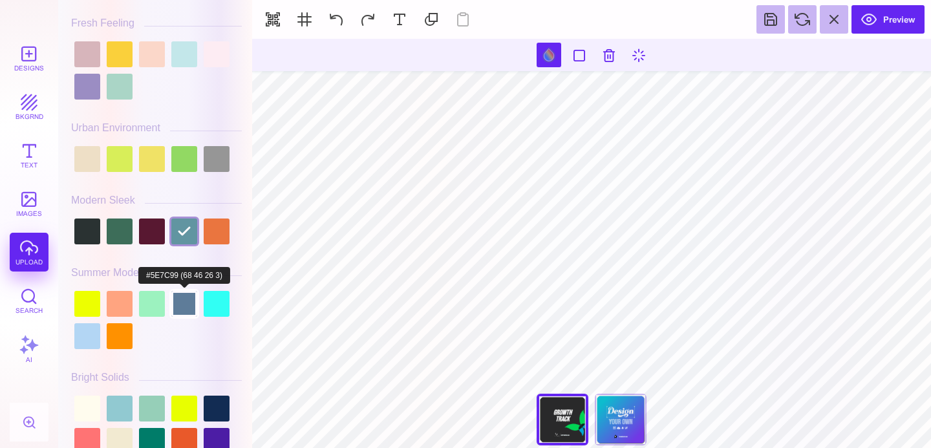
click at [186, 302] on div at bounding box center [184, 304] width 26 height 26
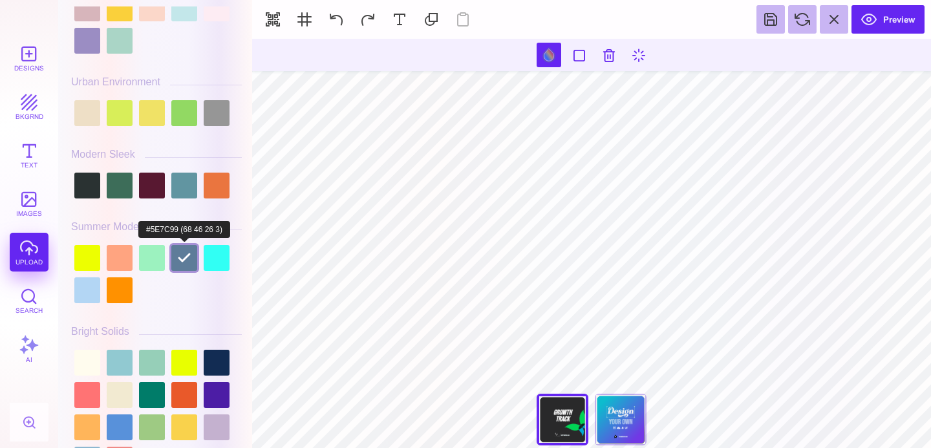
scroll to position [438, 0]
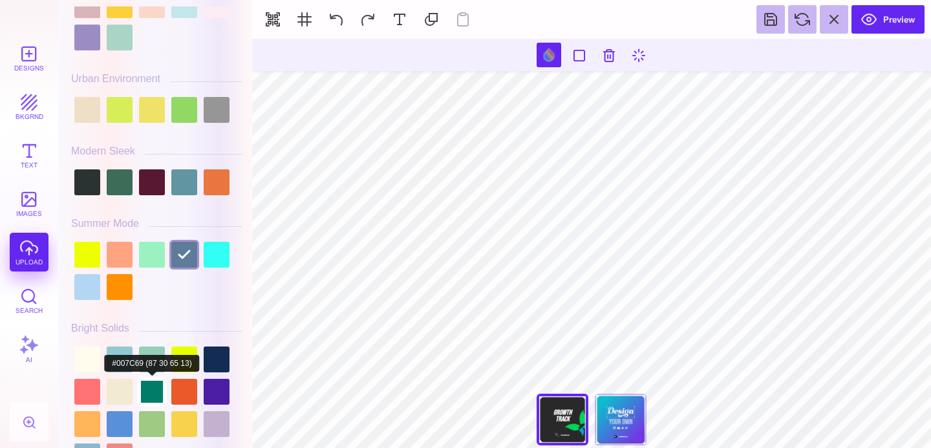
click at [149, 394] on div at bounding box center [152, 392] width 26 height 26
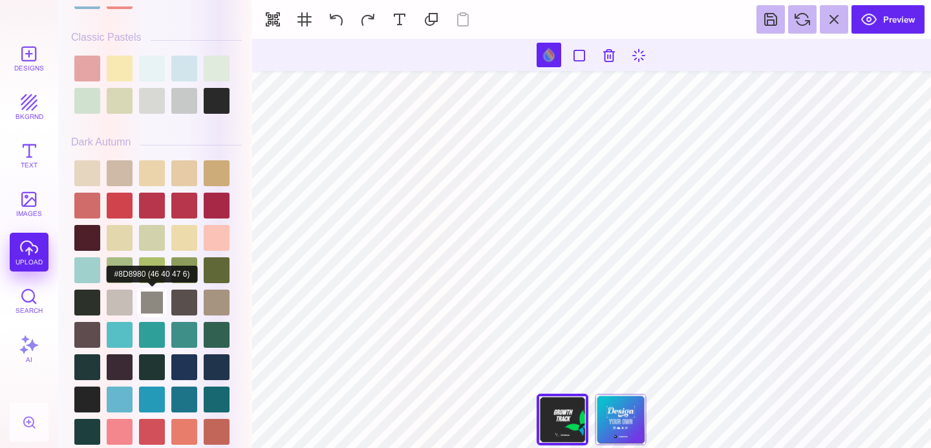
scroll to position [911, 0]
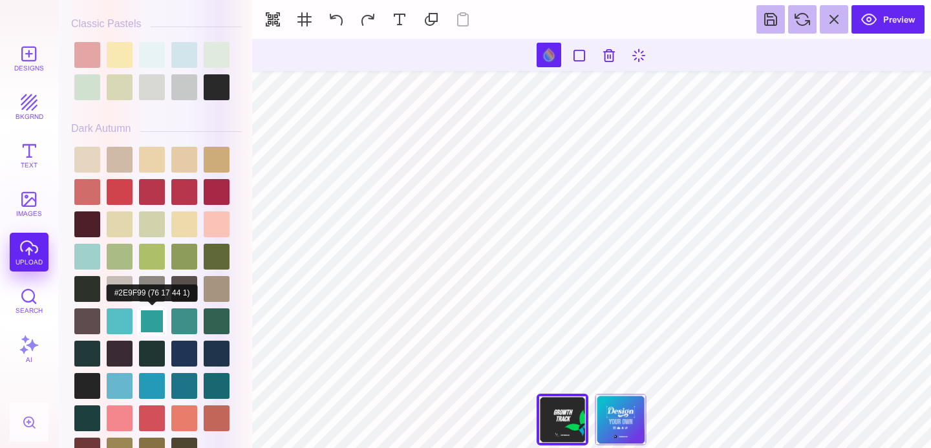
click at [158, 332] on div at bounding box center [152, 321] width 26 height 26
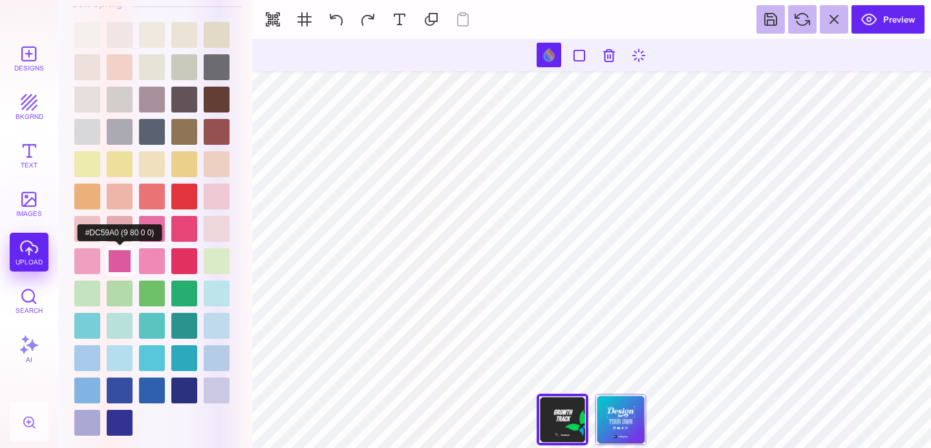
scroll to position [2268, 0]
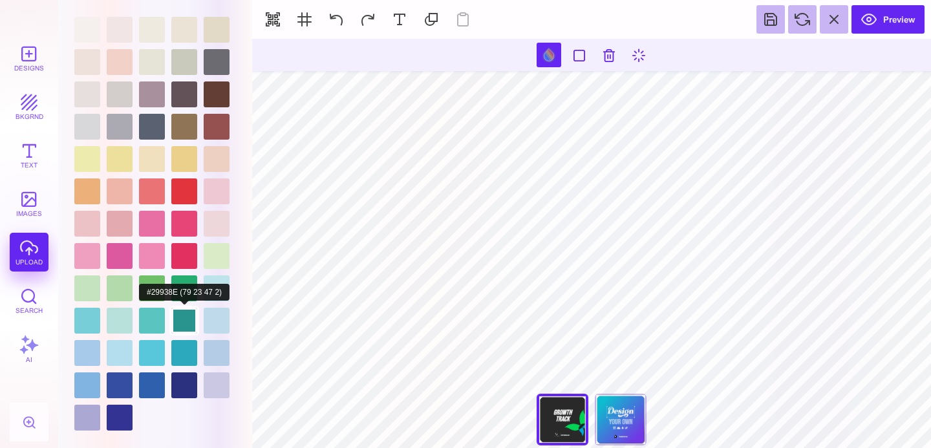
click at [182, 327] on div at bounding box center [184, 321] width 26 height 26
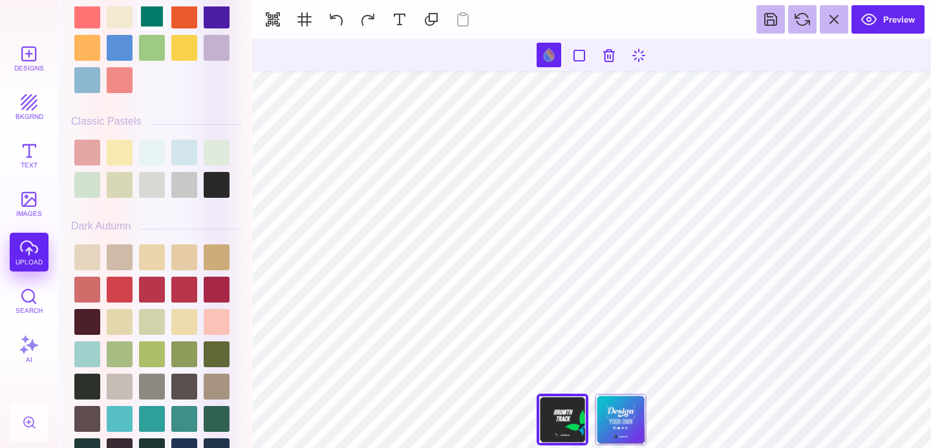
scroll to position [816, 0]
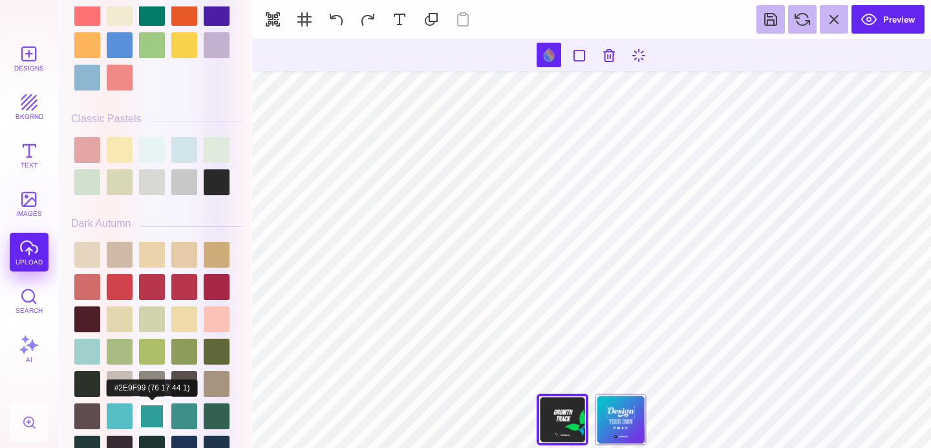
click at [153, 423] on div at bounding box center [152, 416] width 26 height 26
type input "#00AAD4"
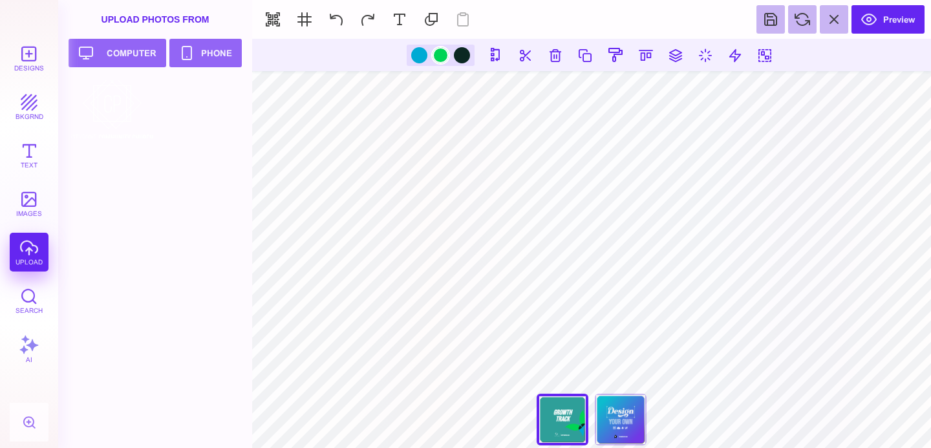
click at [439, 58] on div at bounding box center [440, 55] width 16 height 16
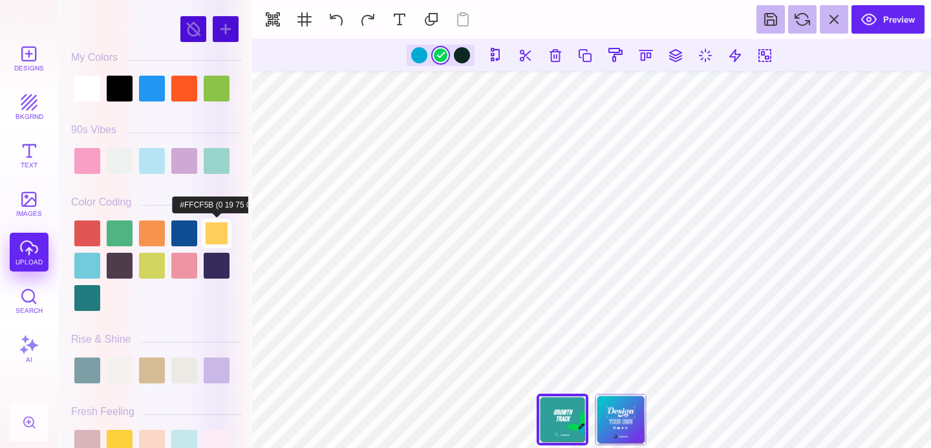
click at [210, 231] on div at bounding box center [217, 233] width 26 height 26
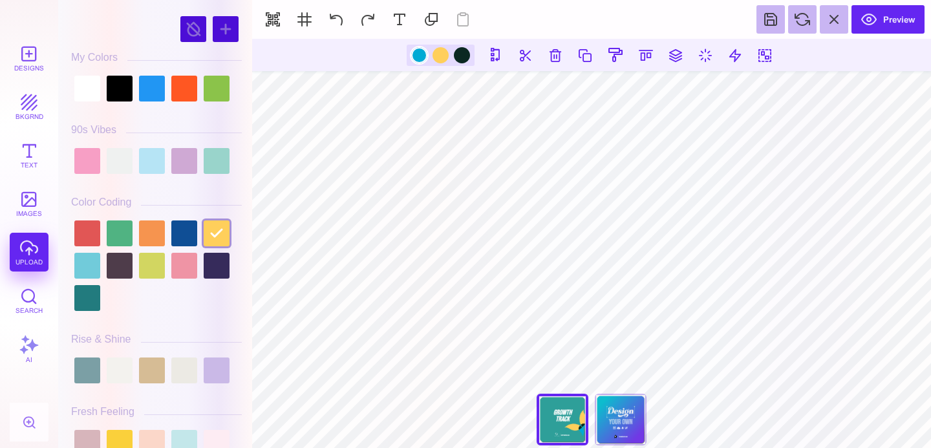
click at [420, 52] on div at bounding box center [419, 55] width 16 height 16
click at [215, 236] on div at bounding box center [217, 233] width 26 height 26
click at [218, 260] on div at bounding box center [217, 266] width 26 height 26
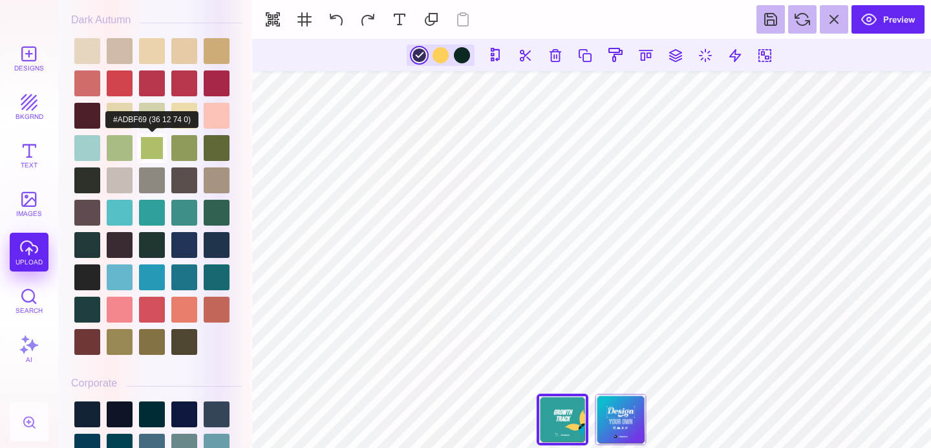
scroll to position [1021, 0]
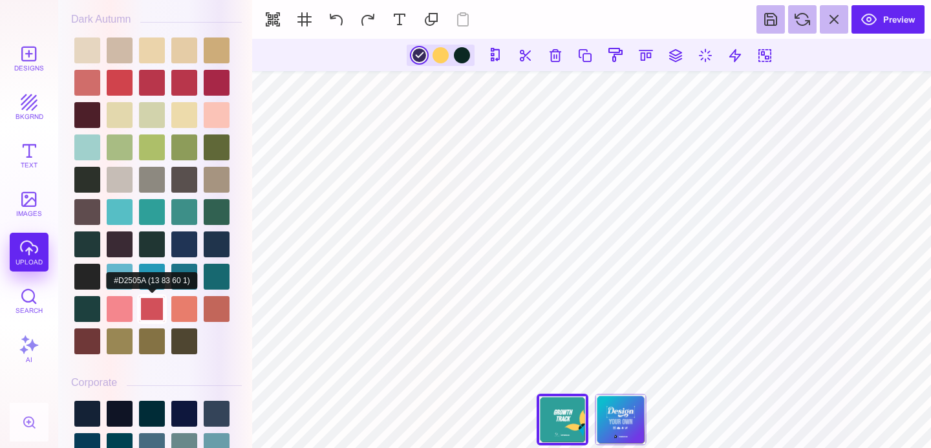
click at [159, 311] on div at bounding box center [152, 309] width 26 height 26
click at [120, 315] on div at bounding box center [120, 309] width 26 height 26
type input "#F4868D"
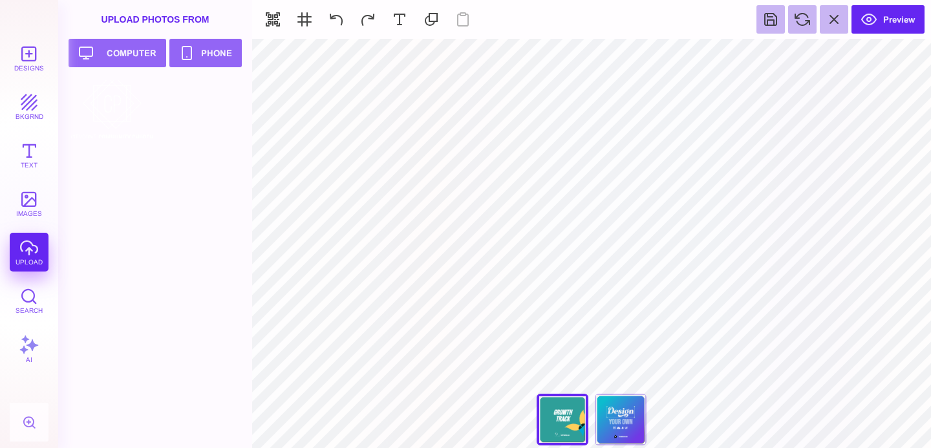
type input "#FFFFFF"
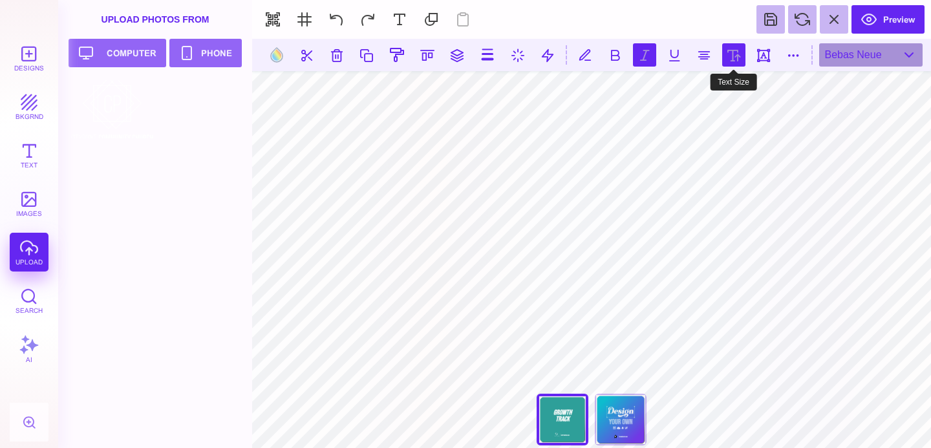
click at [728, 57] on button at bounding box center [733, 54] width 23 height 23
type input "***"
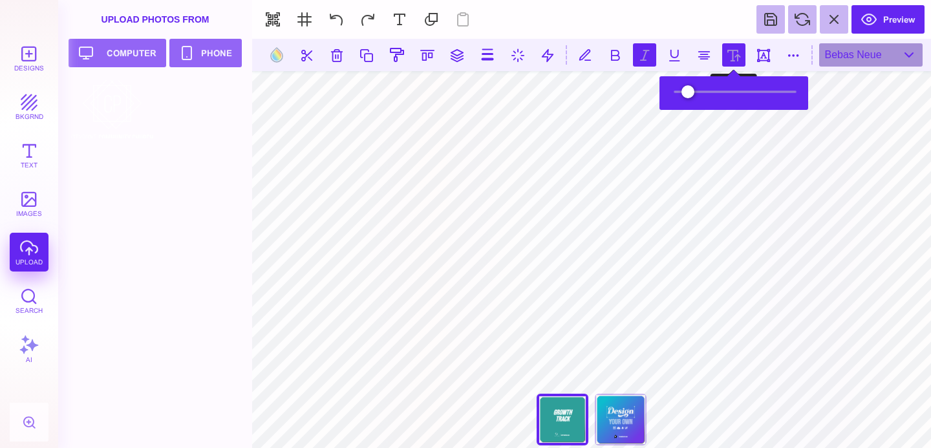
click at [728, 57] on button at bounding box center [733, 54] width 23 height 23
drag, startPoint x: 703, startPoint y: 90, endPoint x: 730, endPoint y: 97, distance: 27.9
type input "*****"
click at [730, 96] on input "range" at bounding box center [734, 91] width 129 height 9
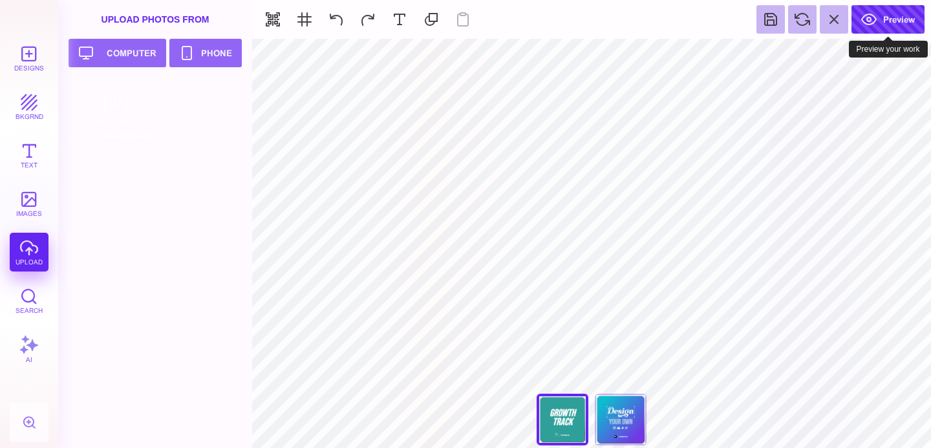
click at [898, 18] on button "Preview" at bounding box center [887, 19] width 73 height 28
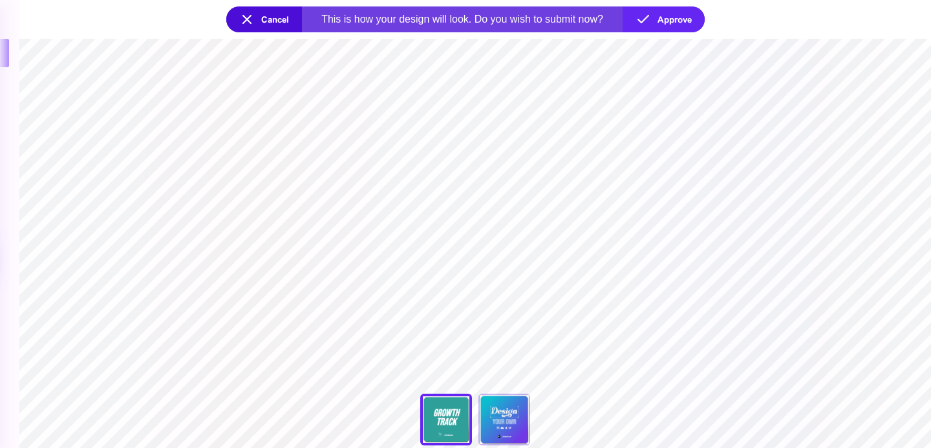
click at [252, 27] on button "Cancel" at bounding box center [264, 19] width 76 height 26
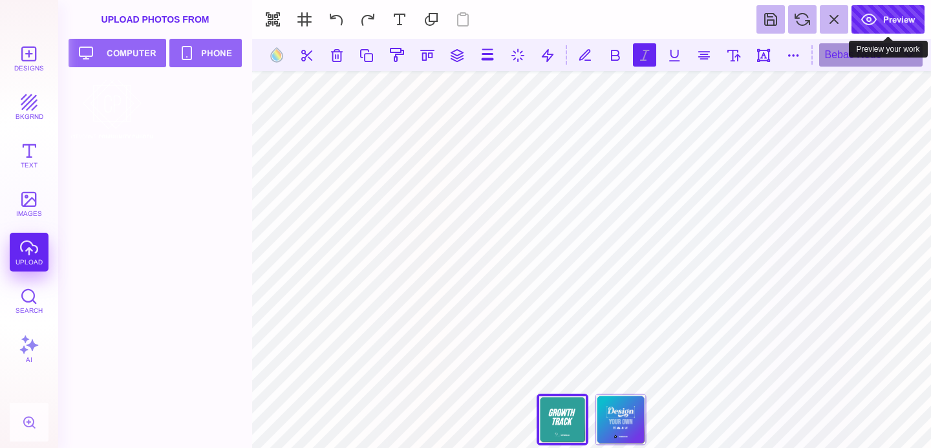
click at [874, 17] on button "Preview" at bounding box center [887, 19] width 73 height 28
